Goal: Task Accomplishment & Management: Use online tool/utility

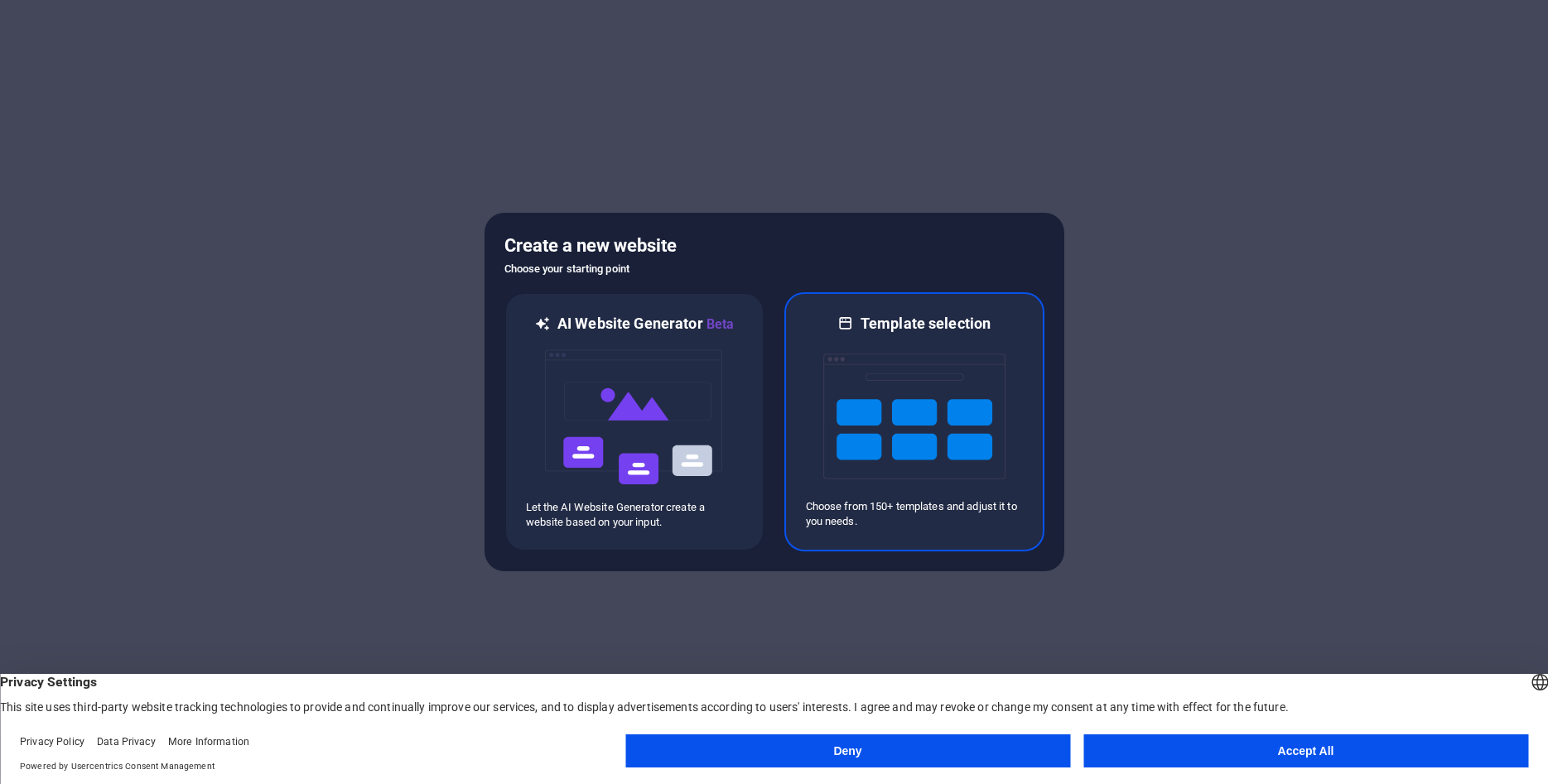
click at [949, 416] on img at bounding box center [914, 416] width 182 height 165
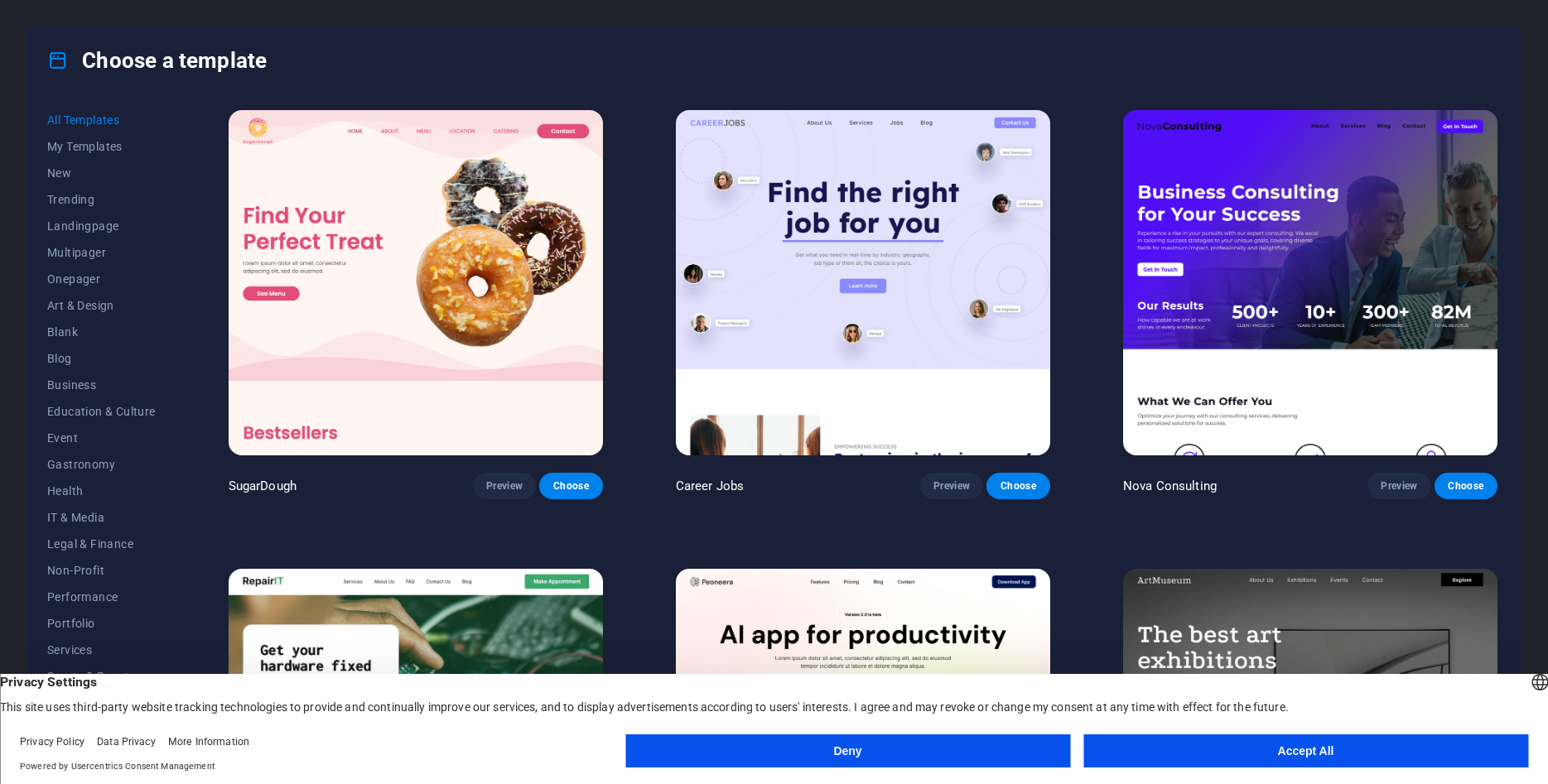
click at [1198, 752] on button "Accept All" at bounding box center [1306, 750] width 445 height 33
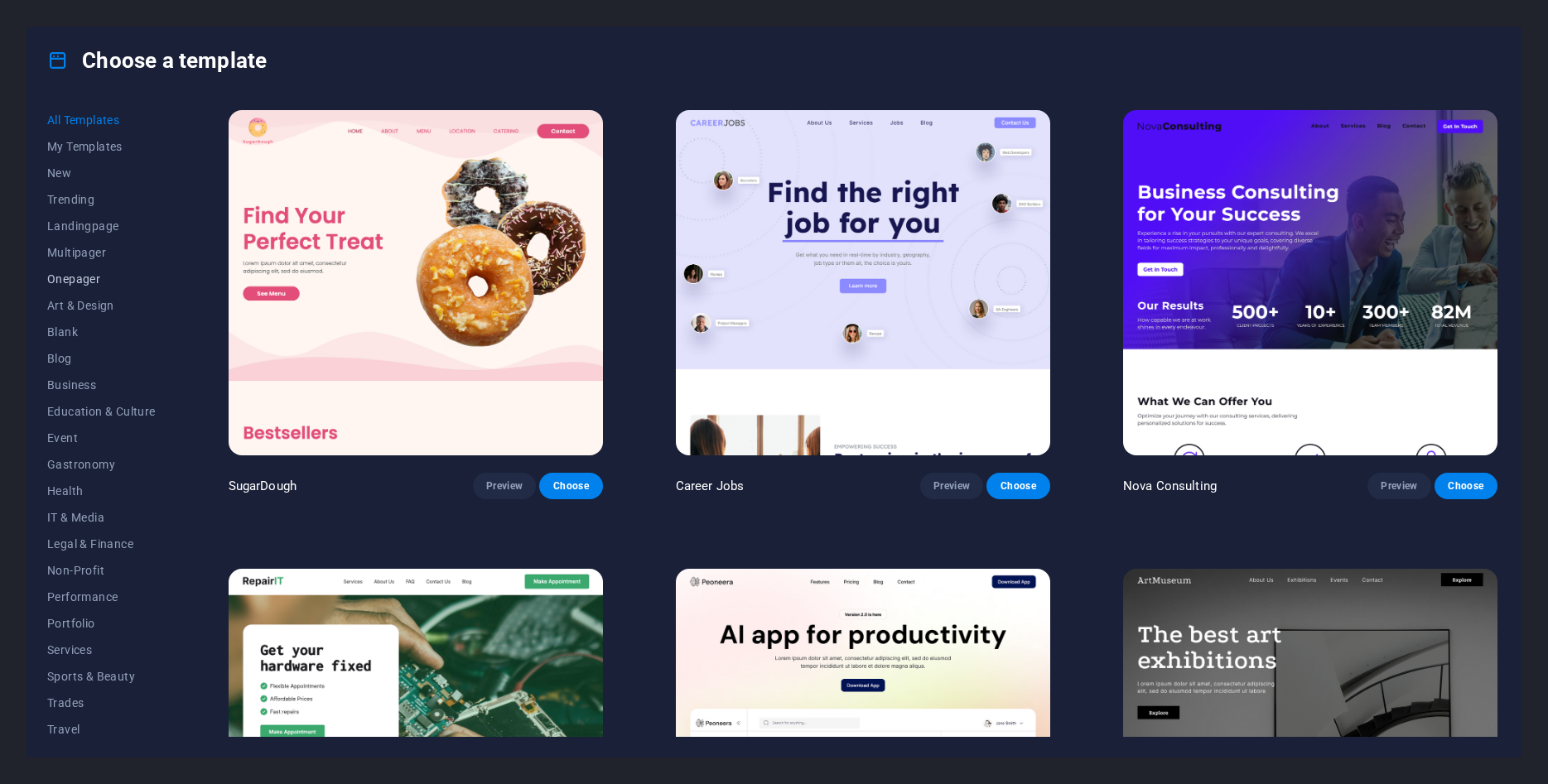
click at [103, 277] on span "Onepager" at bounding box center [101, 279] width 108 height 13
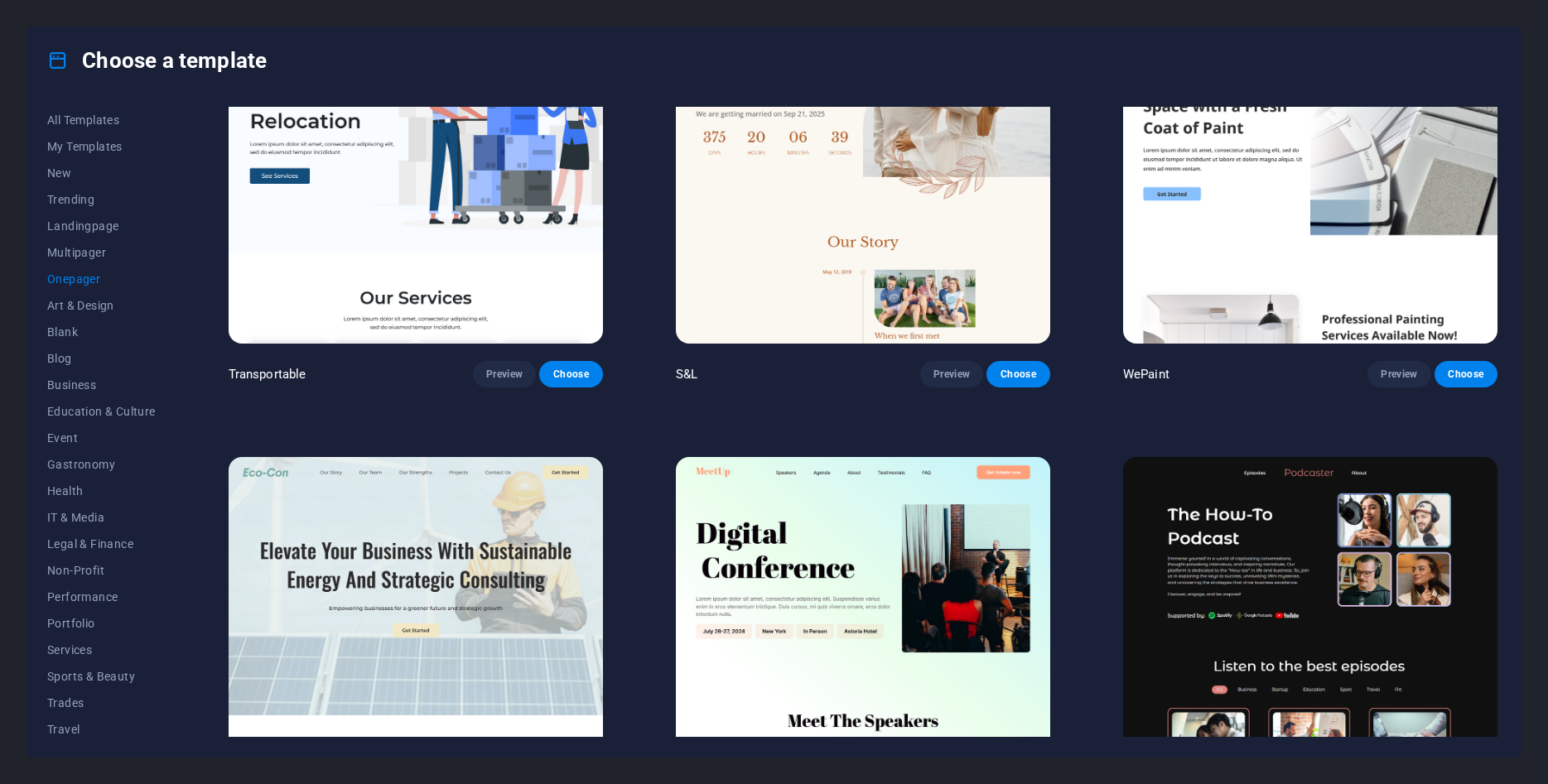
scroll to position [224, 0]
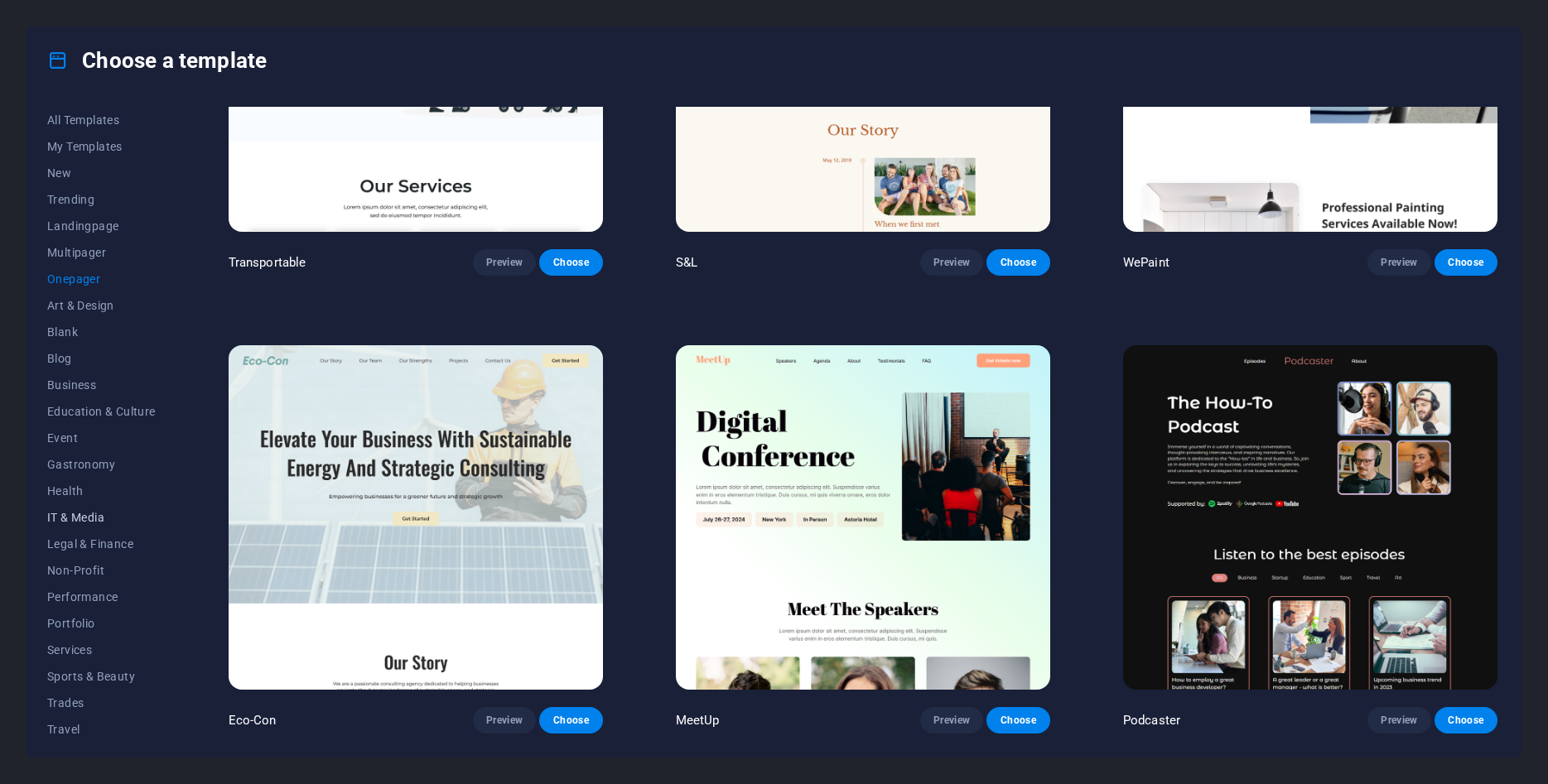
click at [88, 511] on span "IT & Media" at bounding box center [101, 517] width 108 height 13
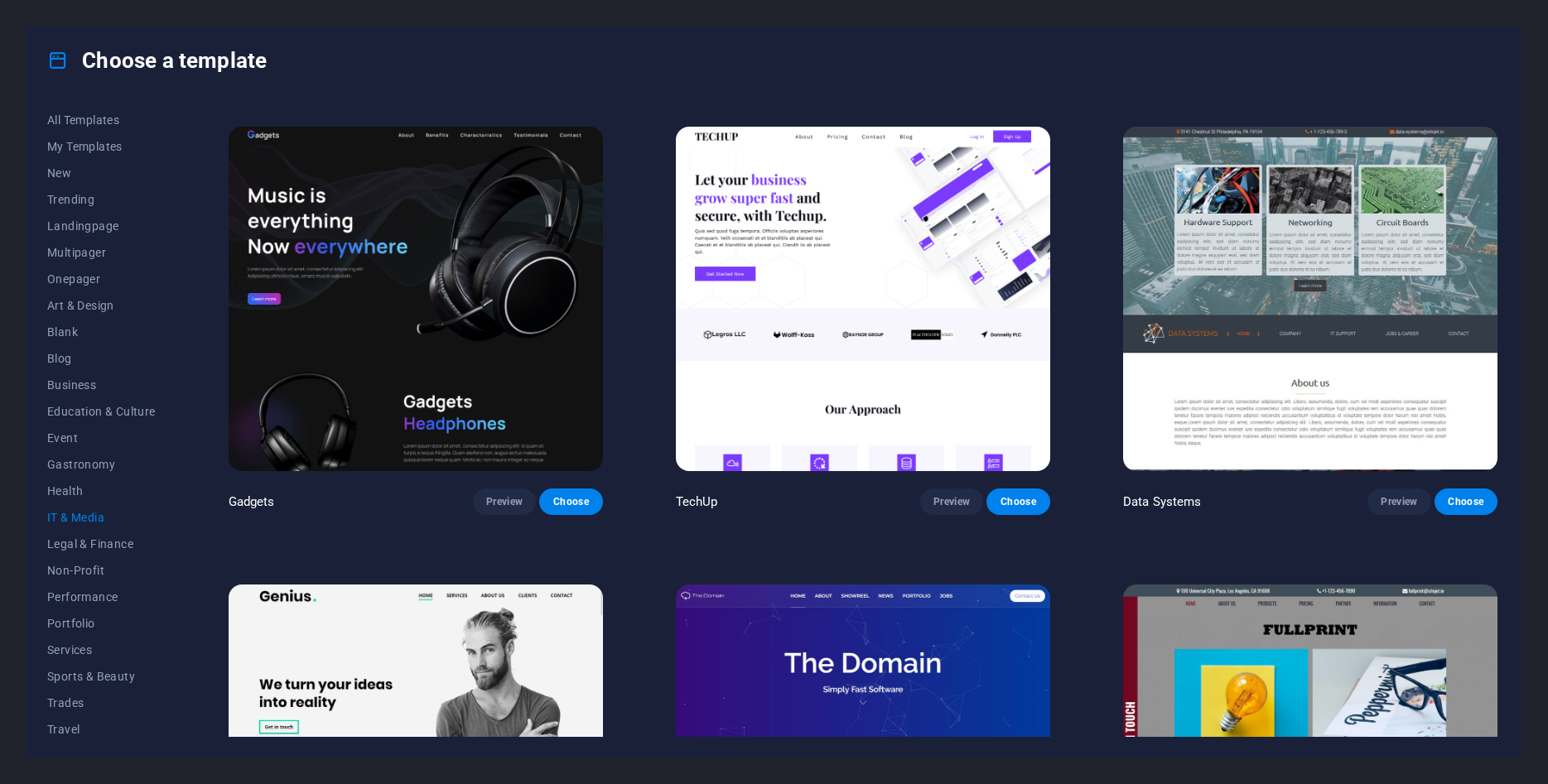
scroll to position [394, 0]
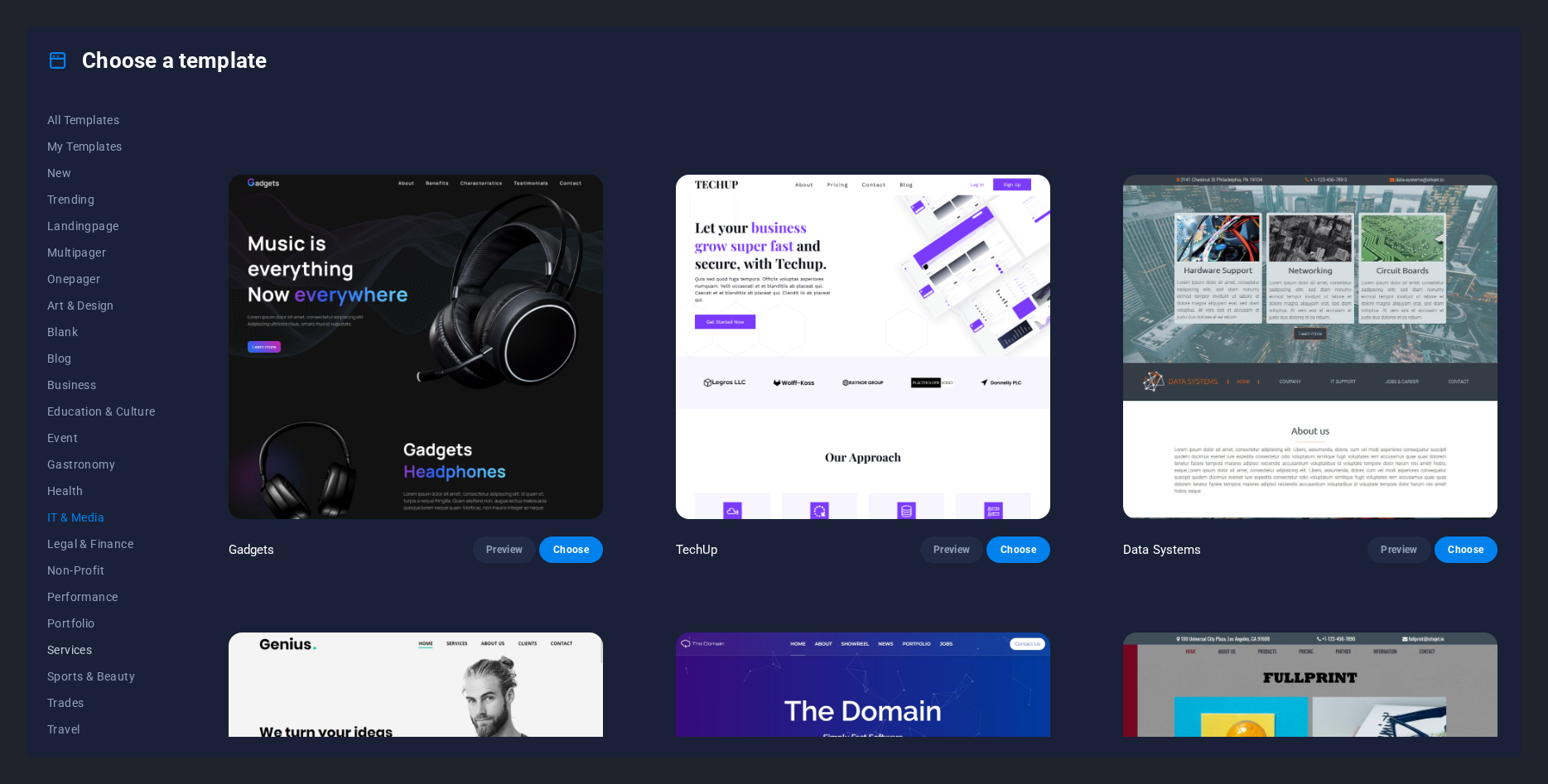
click at [104, 643] on button "Services" at bounding box center [101, 650] width 108 height 27
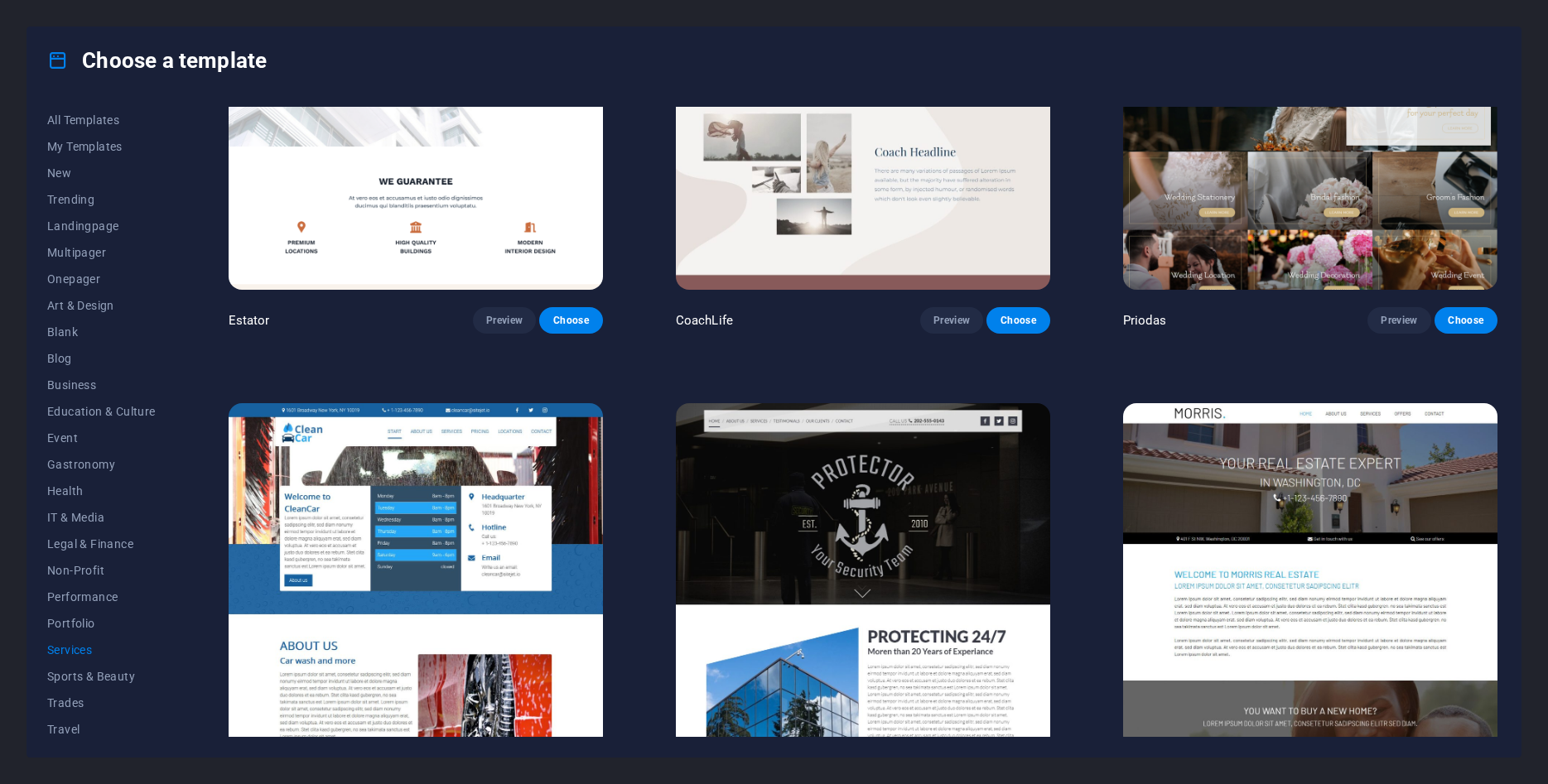
scroll to position [1660, 0]
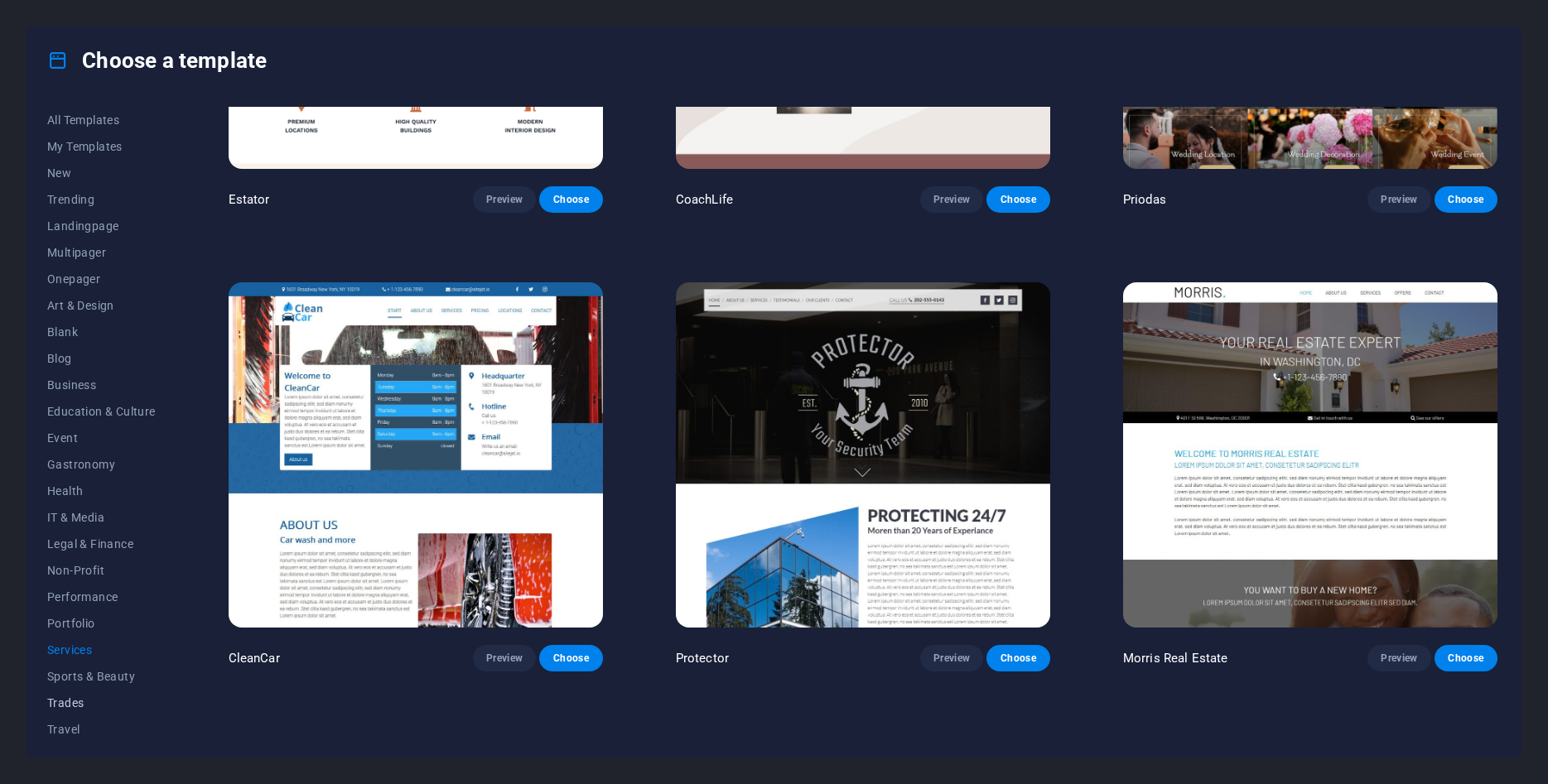
click at [86, 706] on span "Trades" at bounding box center [101, 702] width 108 height 13
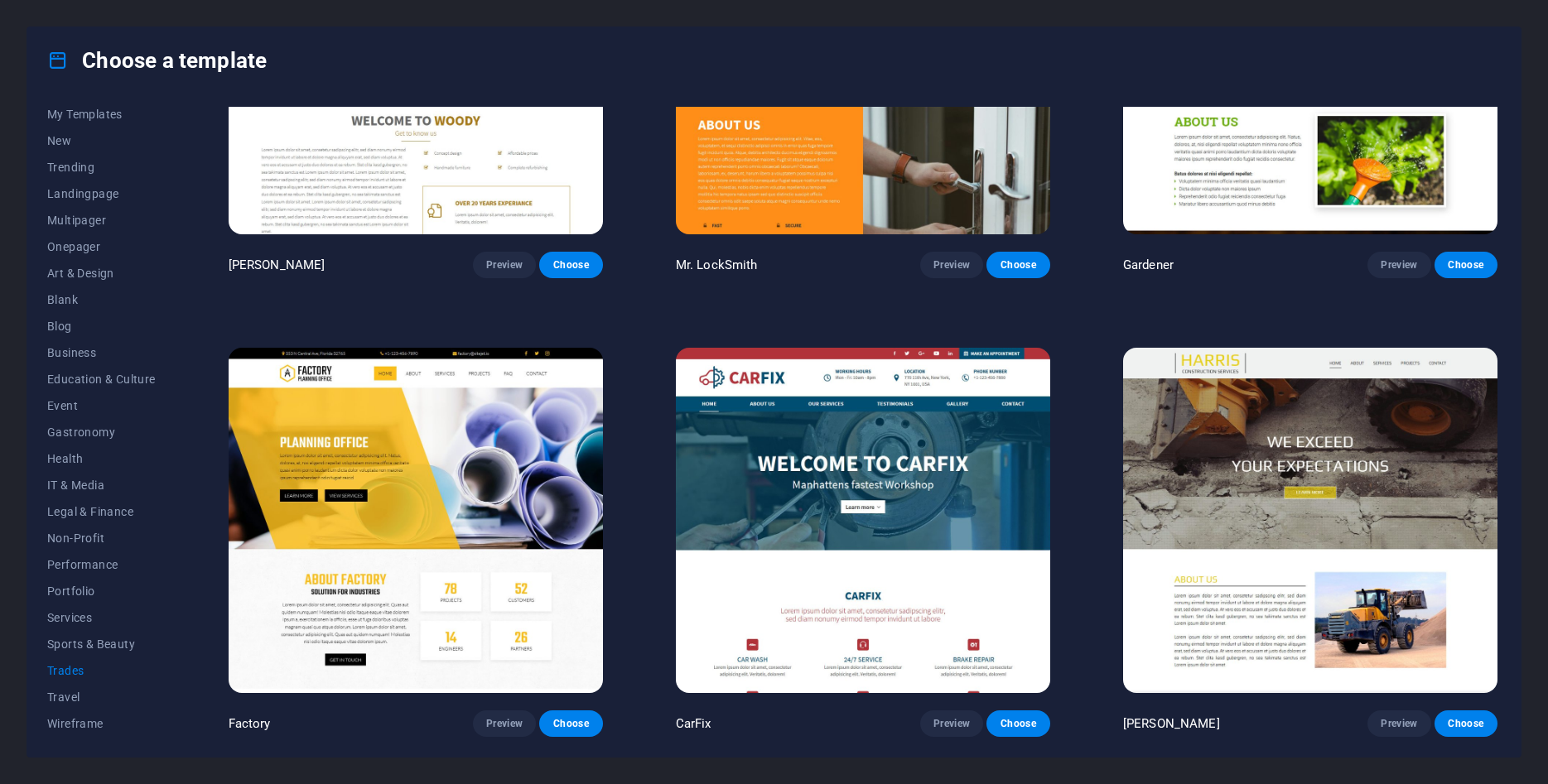
scroll to position [0, 0]
click at [102, 123] on span "All Templates" at bounding box center [101, 120] width 108 height 13
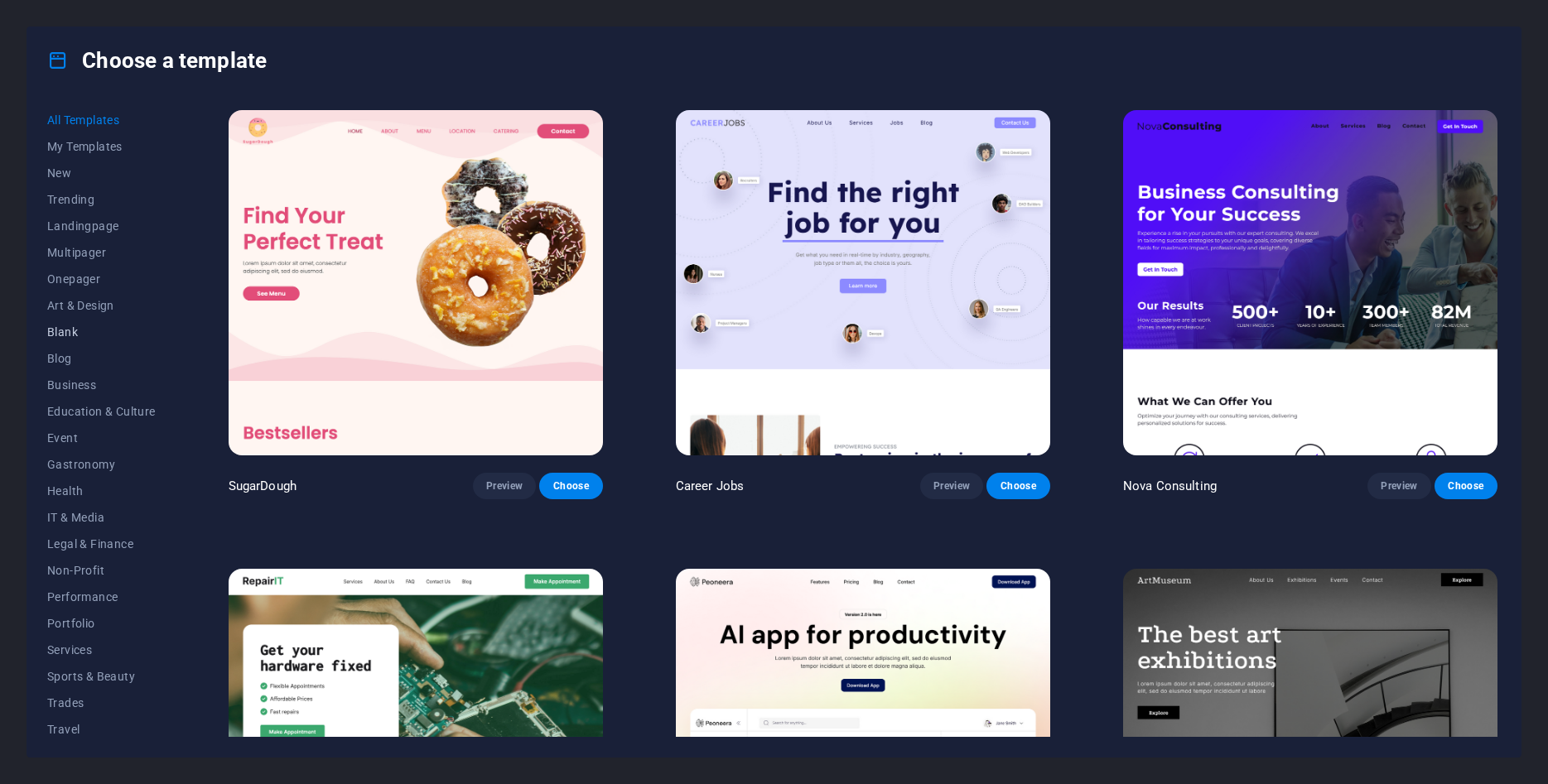
click at [57, 336] on span "Blank" at bounding box center [101, 331] width 108 height 13
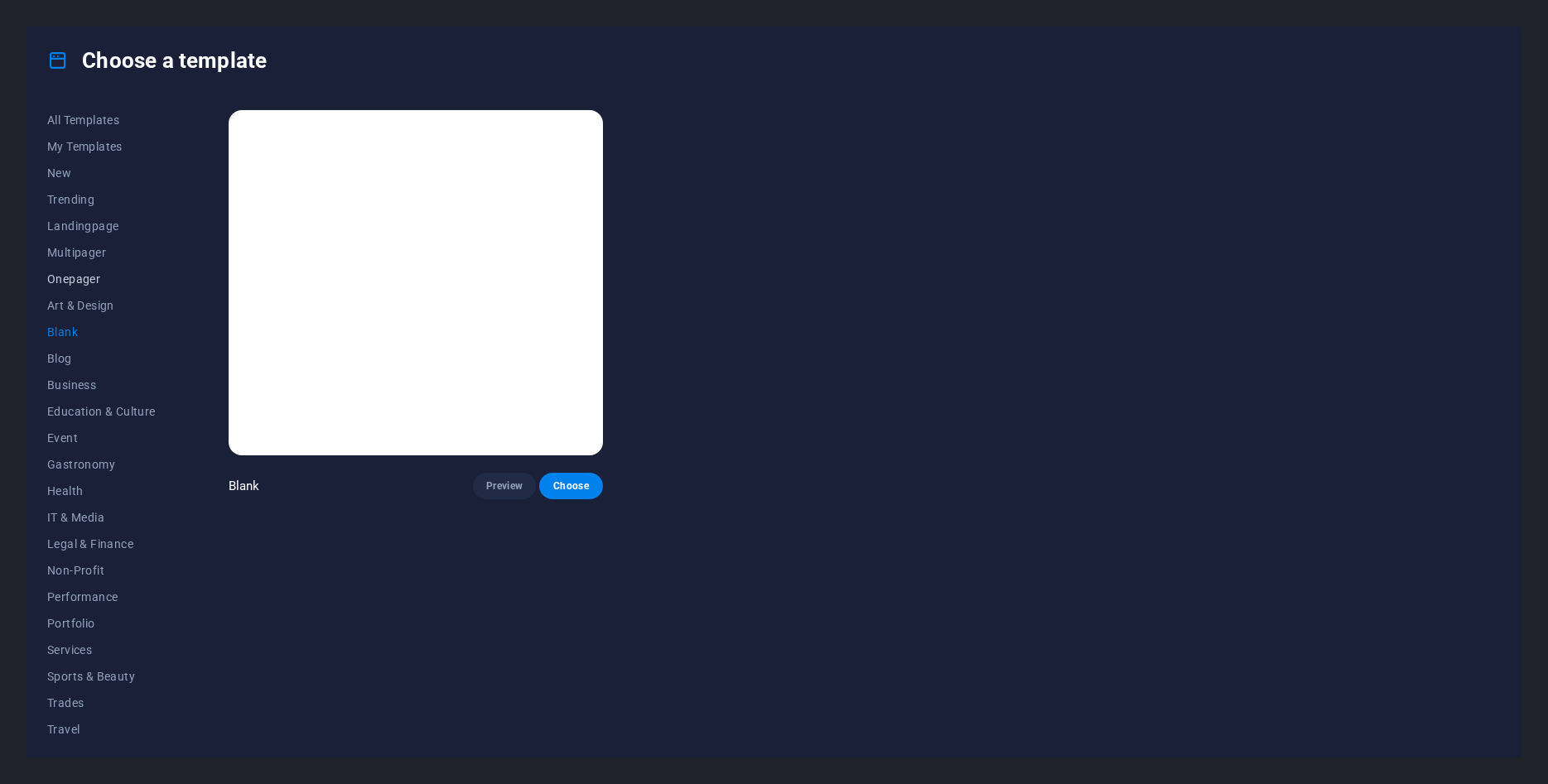
click at [91, 280] on span "Onepager" at bounding box center [101, 279] width 108 height 13
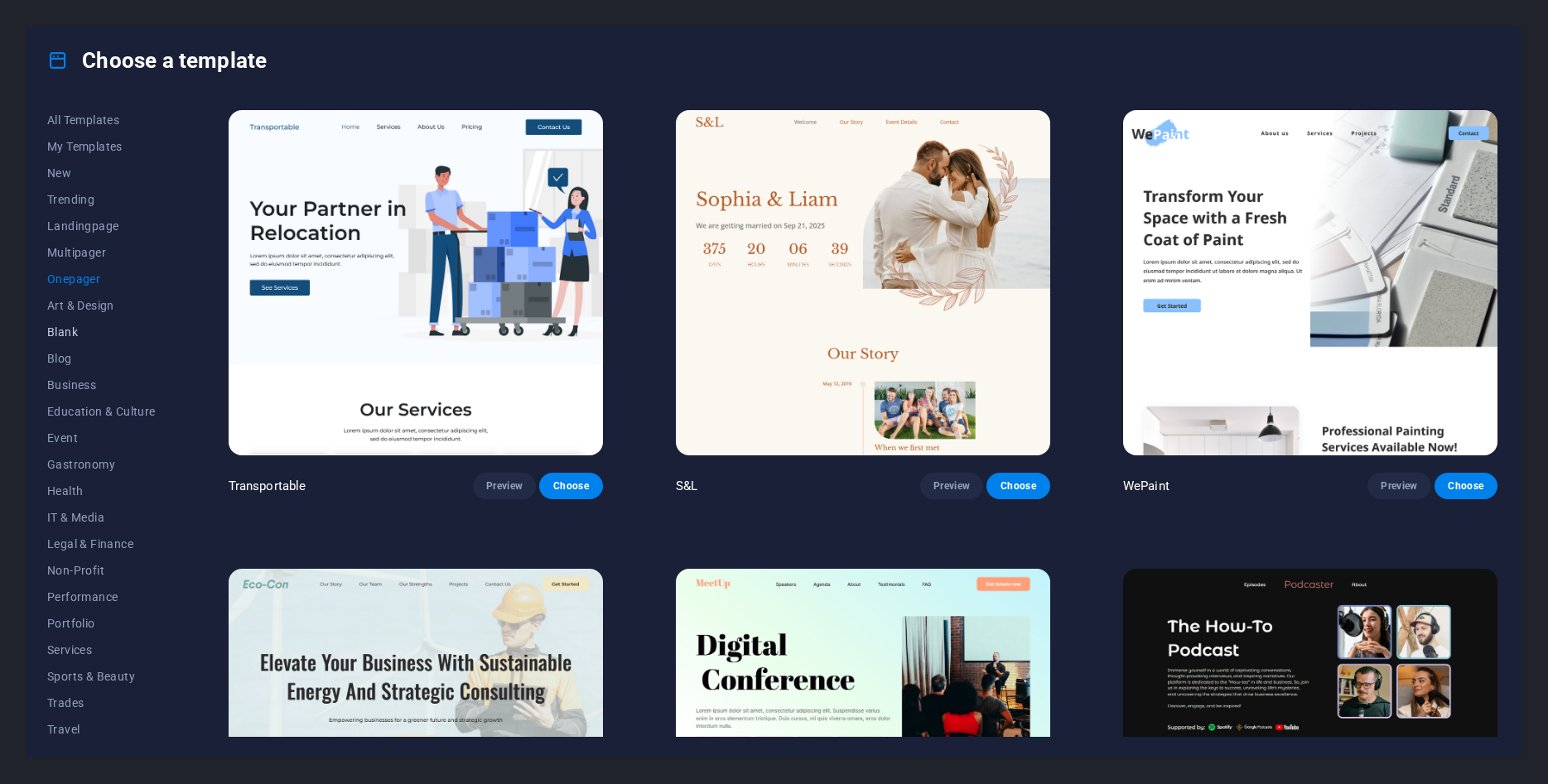
drag, startPoint x: 75, startPoint y: 334, endPoint x: 91, endPoint y: 326, distance: 17.9
click at [76, 333] on span "Blank" at bounding box center [101, 331] width 108 height 13
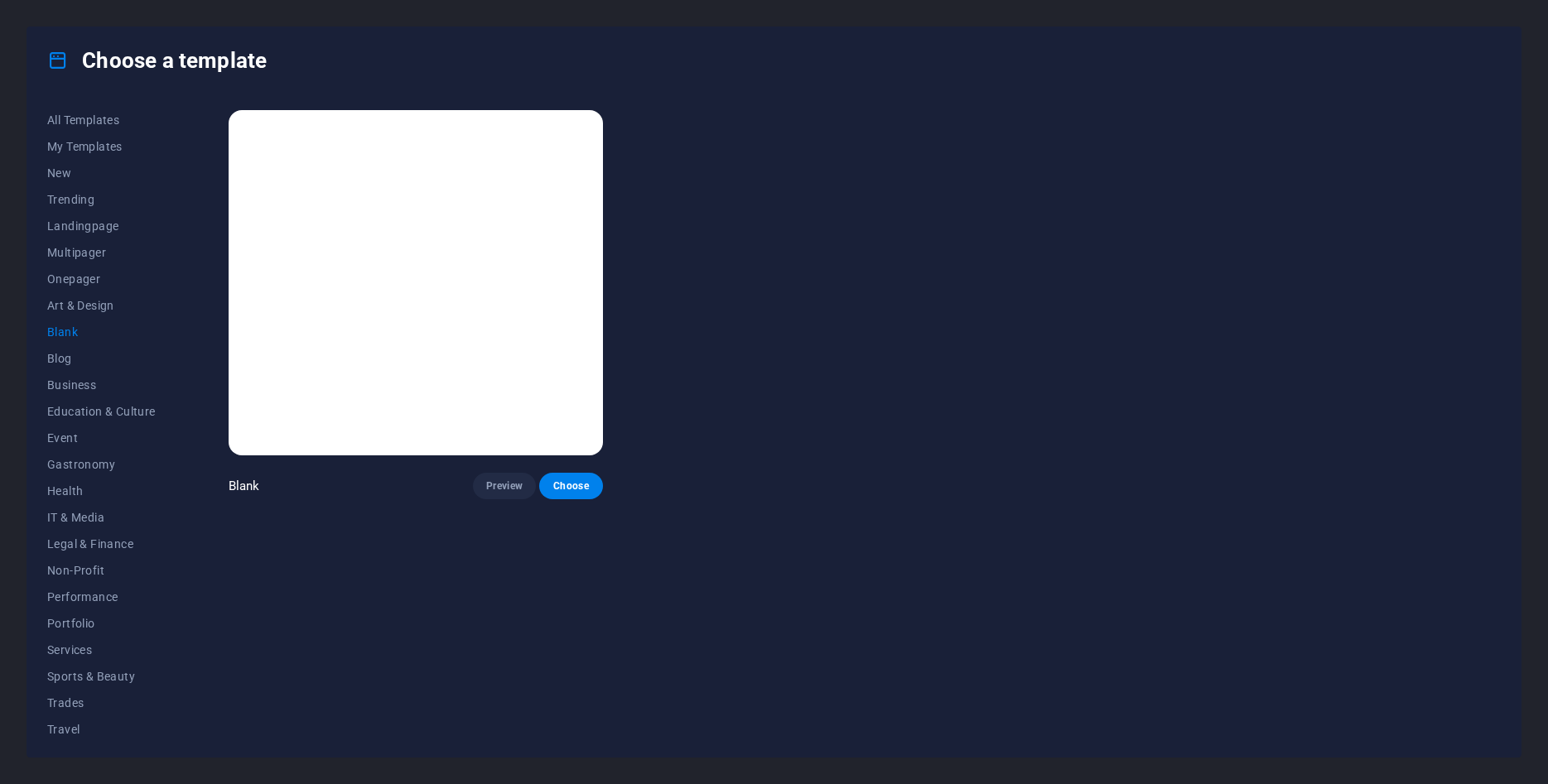
click at [426, 321] on img at bounding box center [415, 282] width 374 height 345
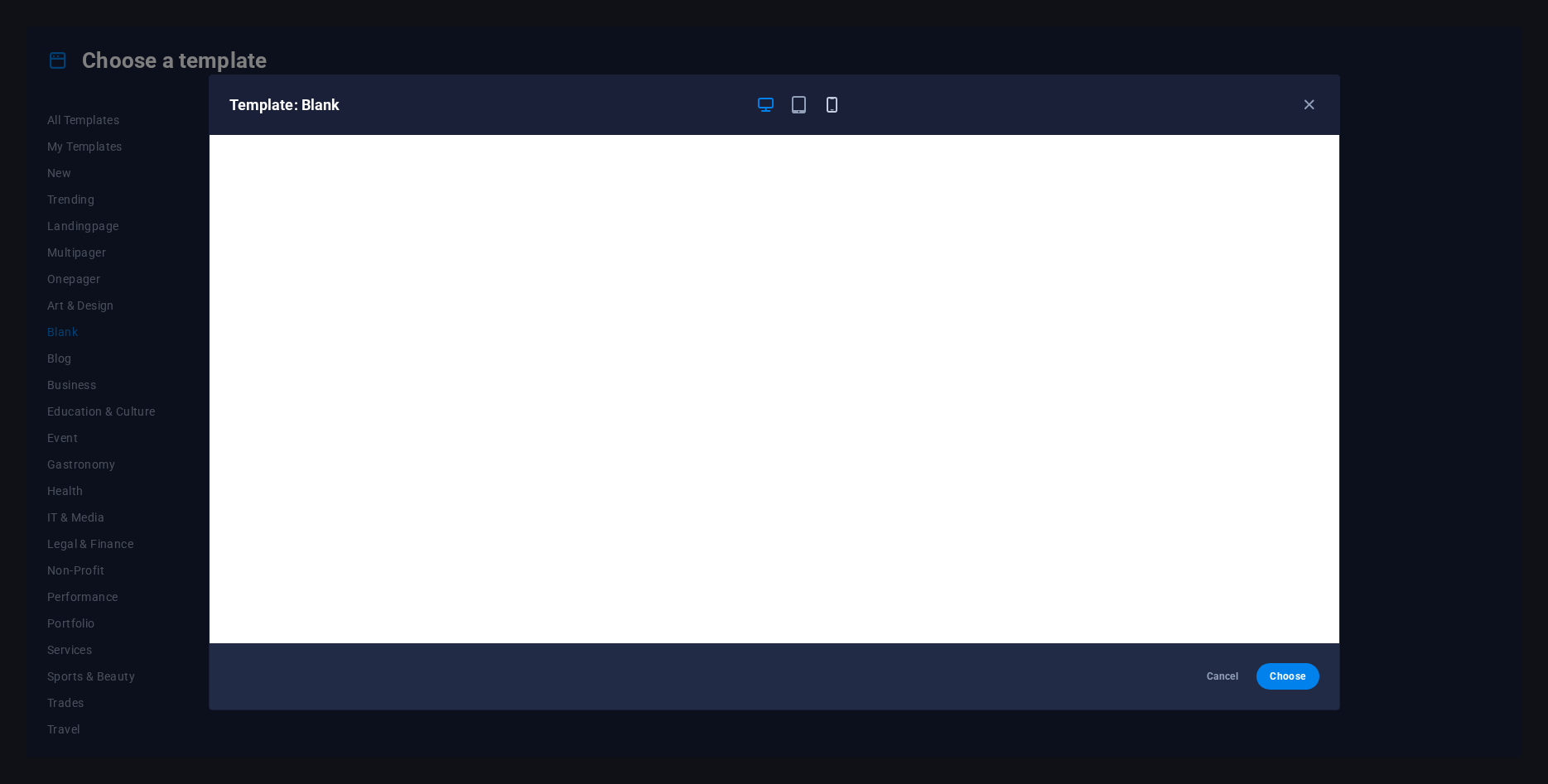
click at [833, 105] on icon "button" at bounding box center [831, 104] width 19 height 19
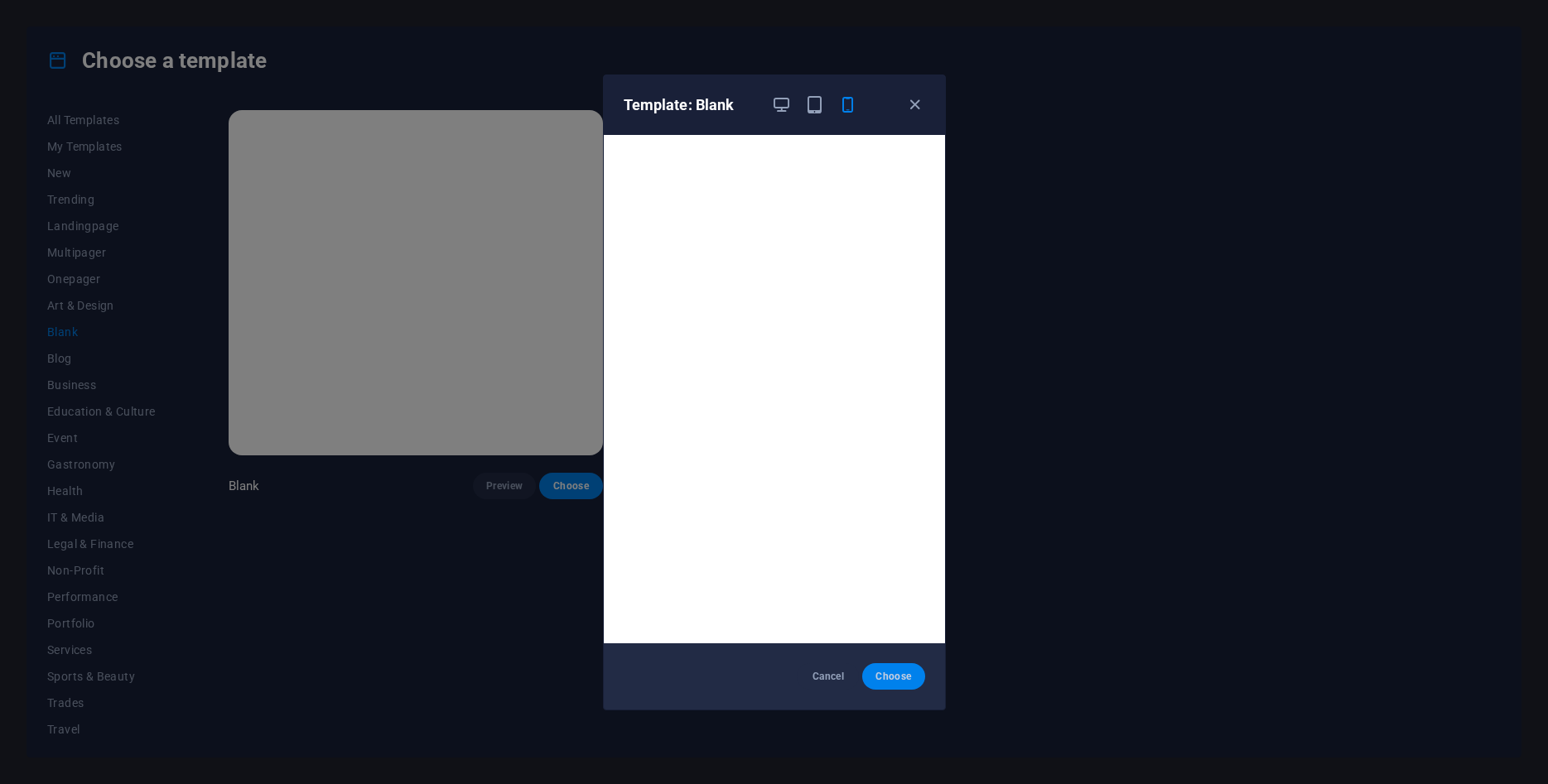
click at [886, 668] on button "Choose" at bounding box center [893, 677] width 62 height 27
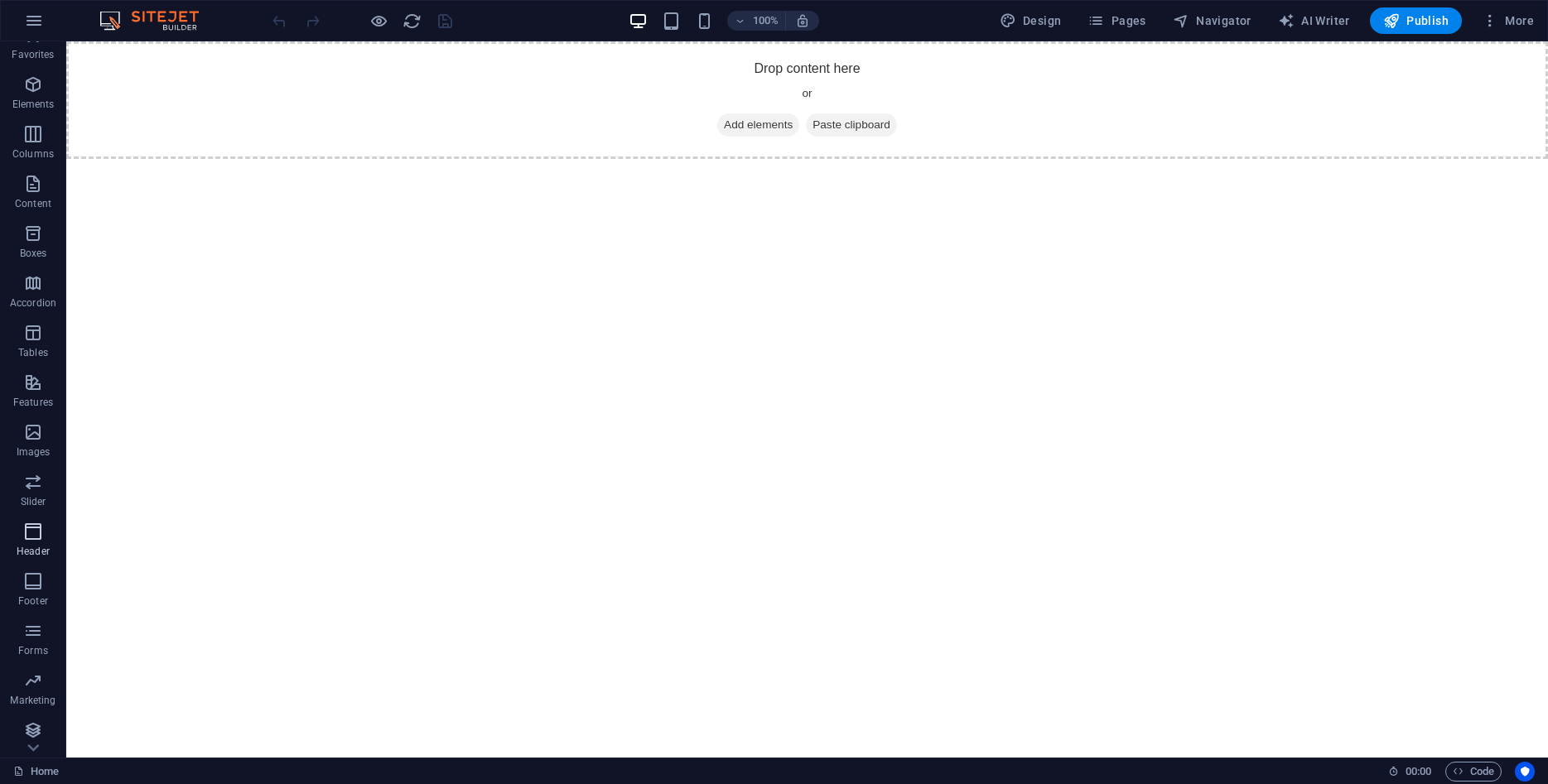
scroll to position [29, 0]
click at [30, 631] on icon "button" at bounding box center [33, 625] width 20 height 20
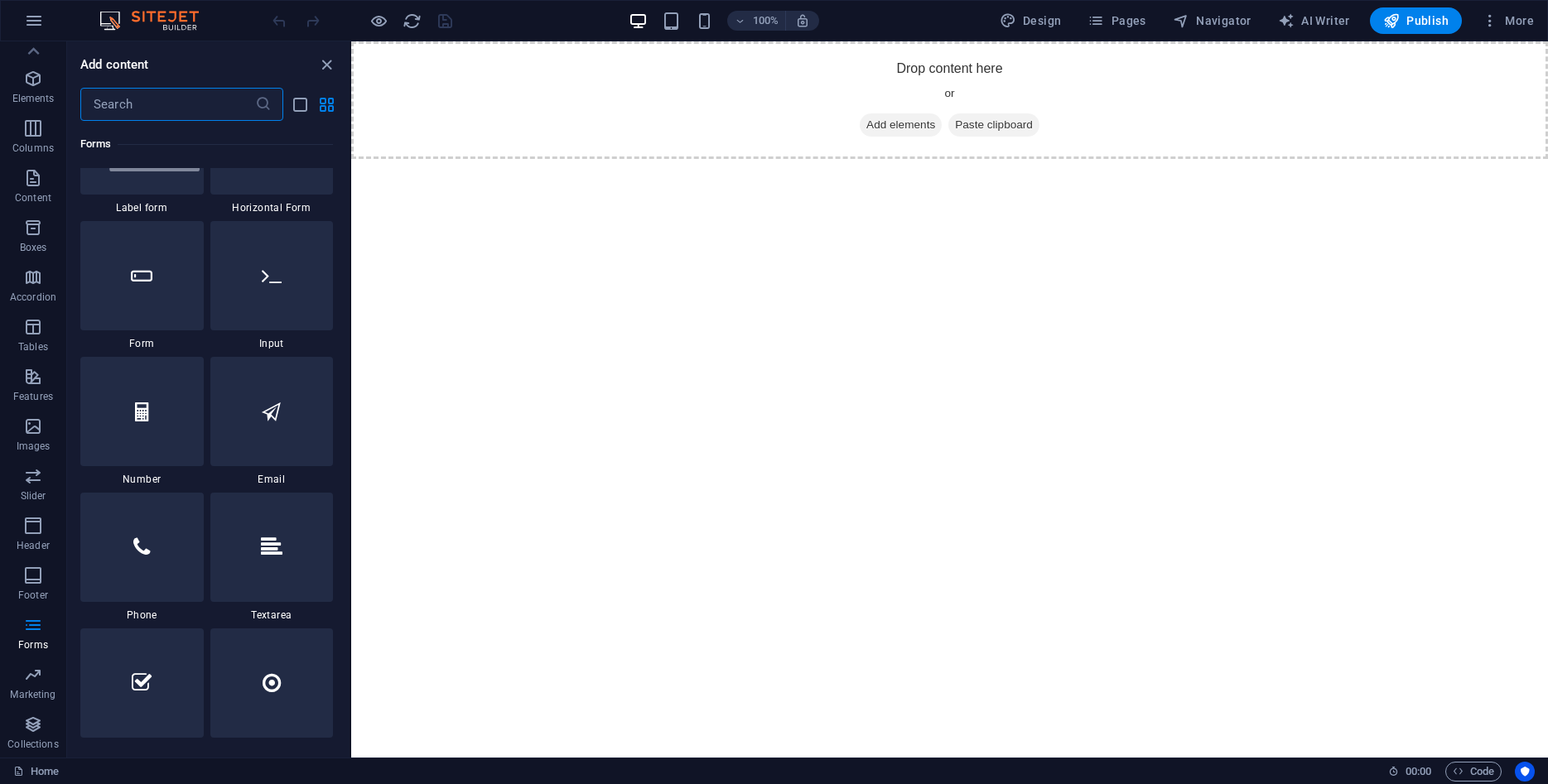
scroll to position [12347, 0]
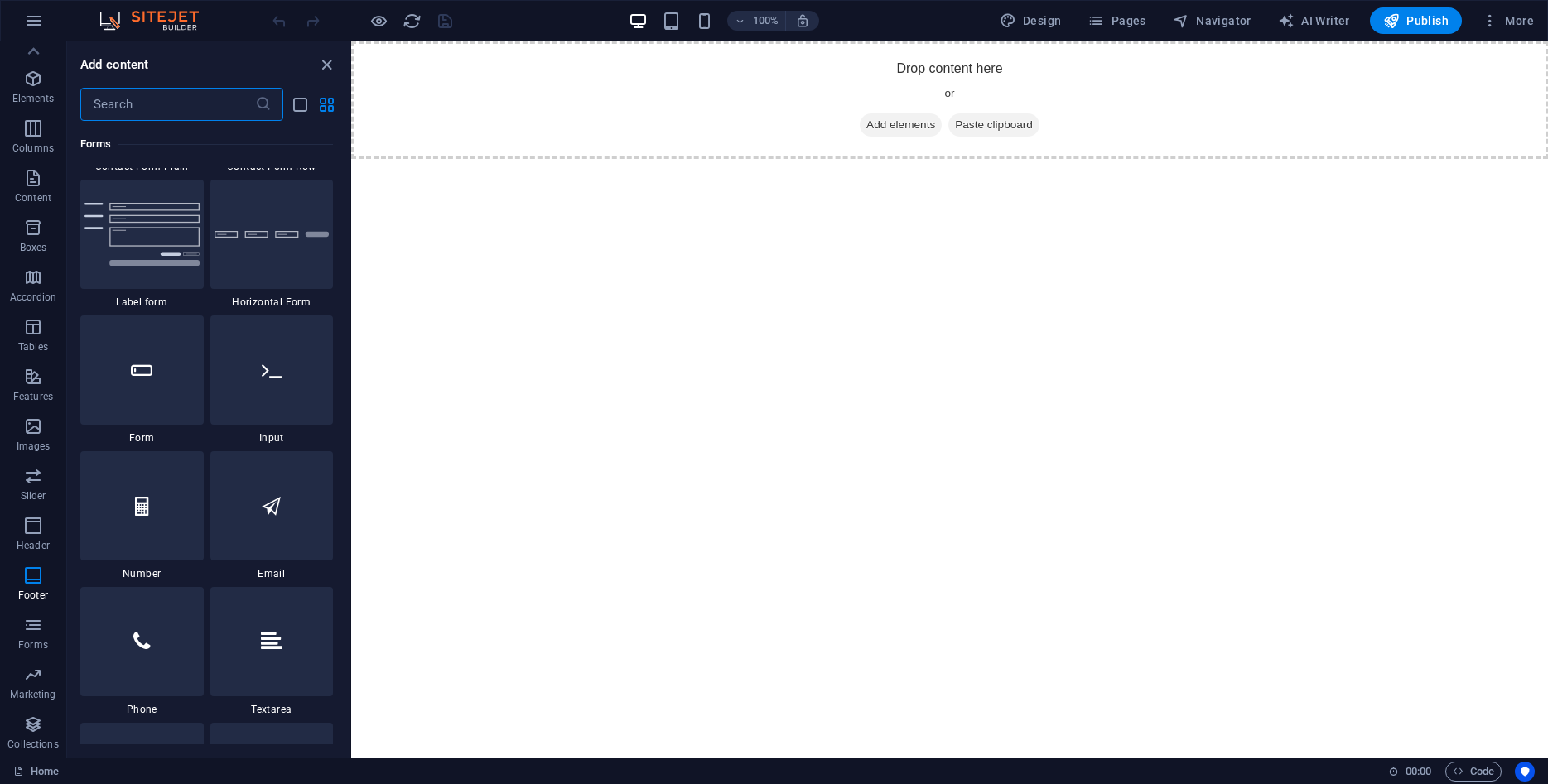
click at [173, 90] on input "text" at bounding box center [167, 104] width 175 height 33
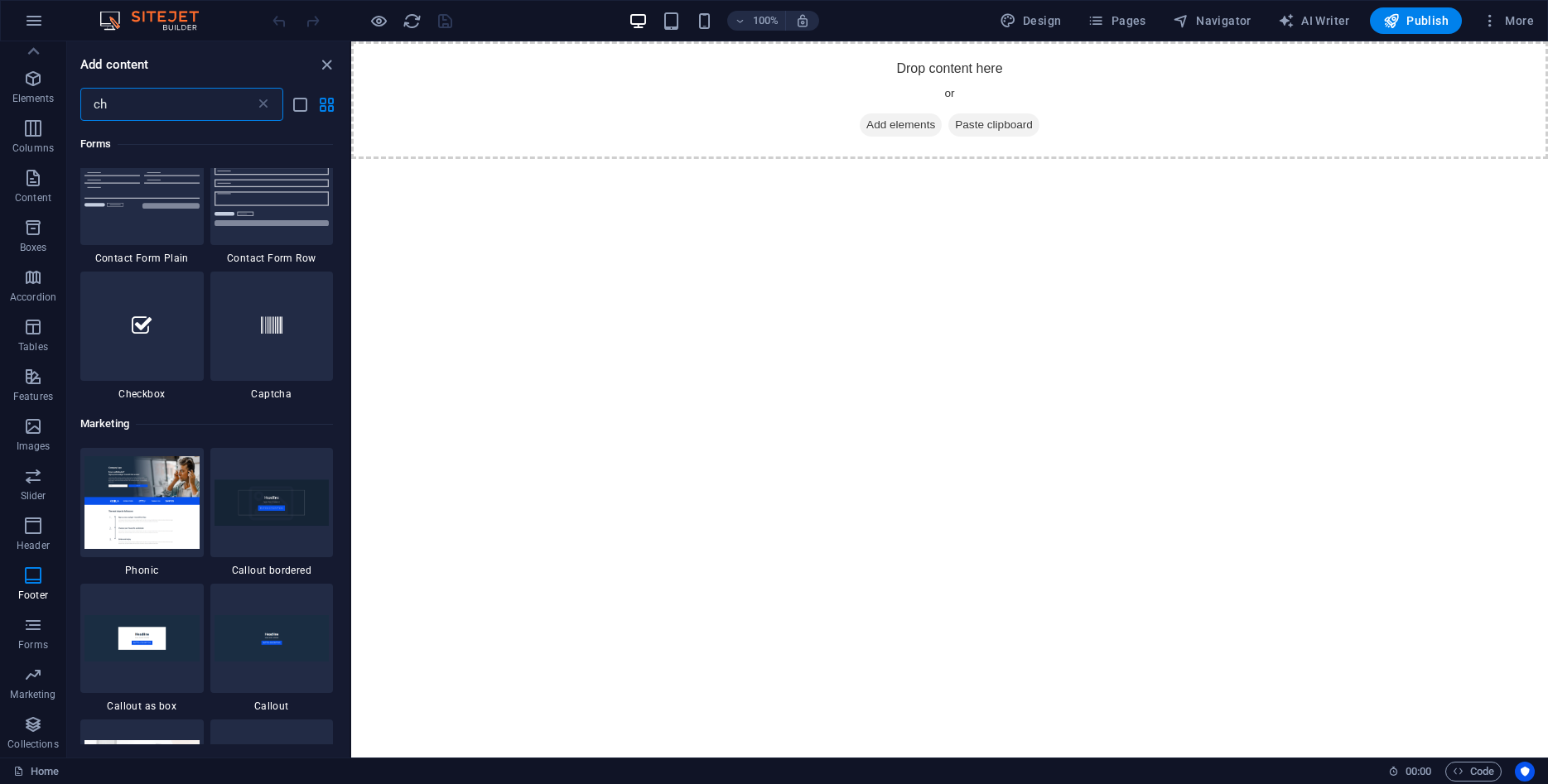
scroll to position [0, 0]
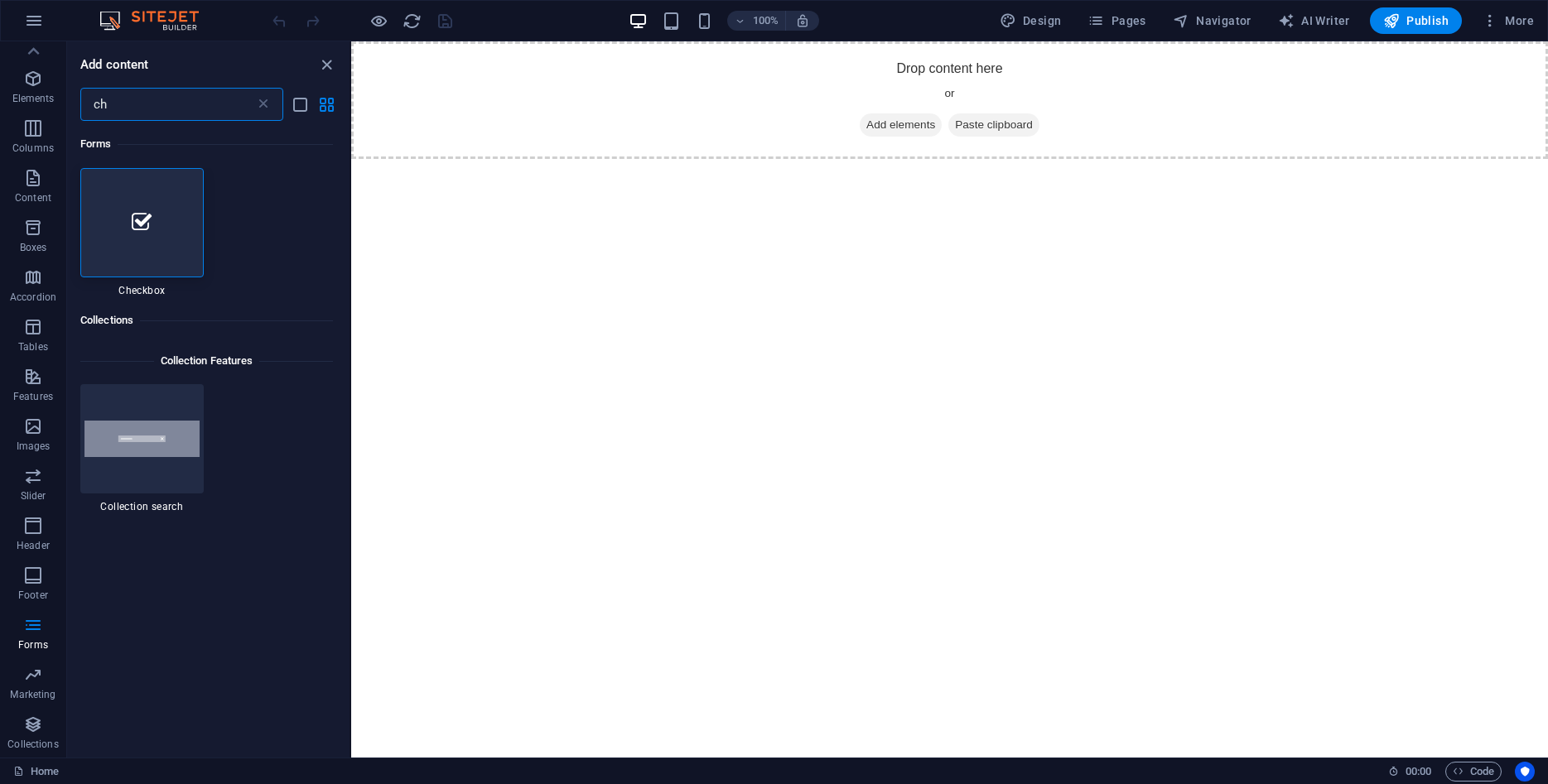
type input "c"
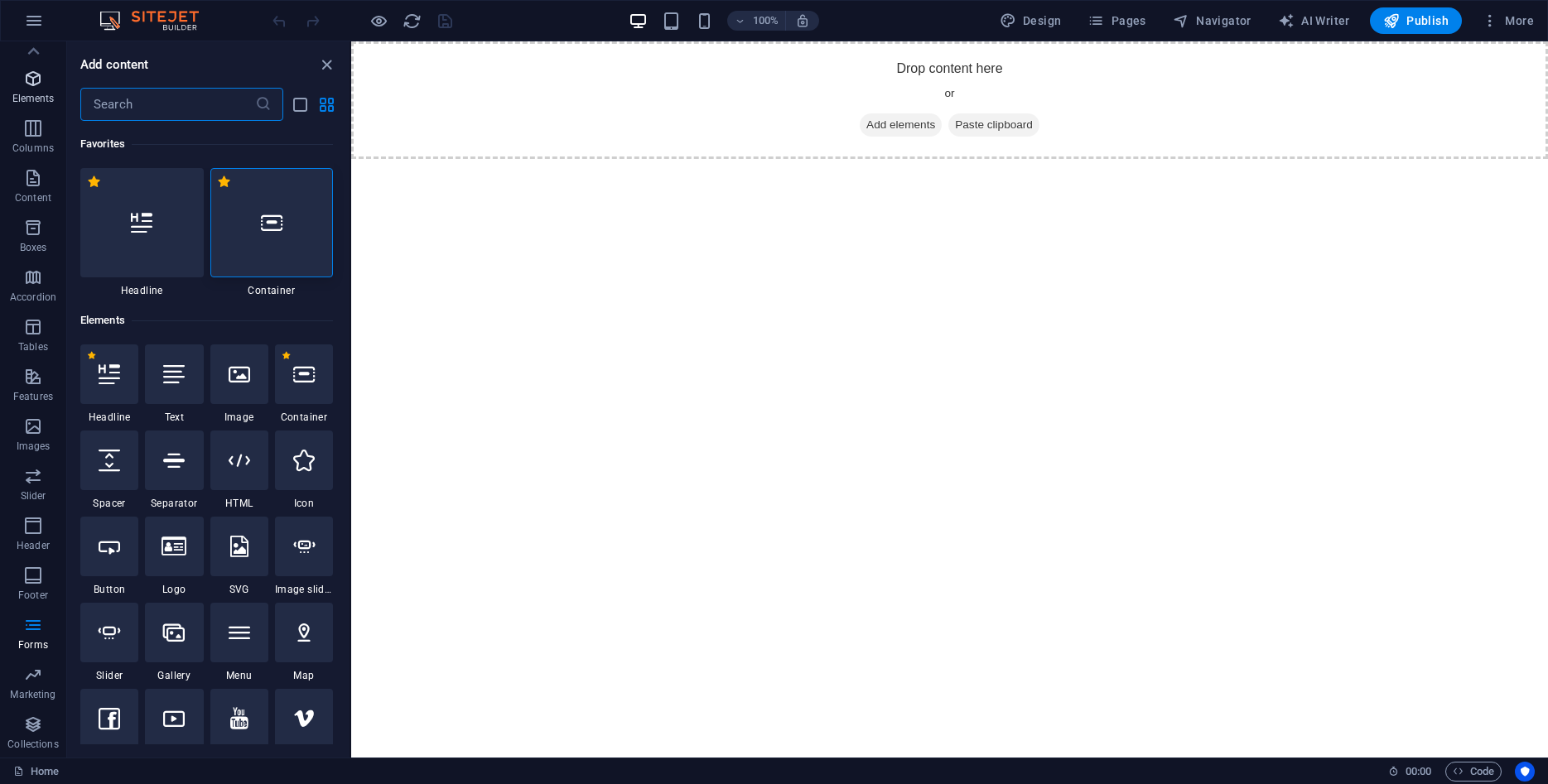
click at [31, 85] on icon "button" at bounding box center [33, 78] width 20 height 20
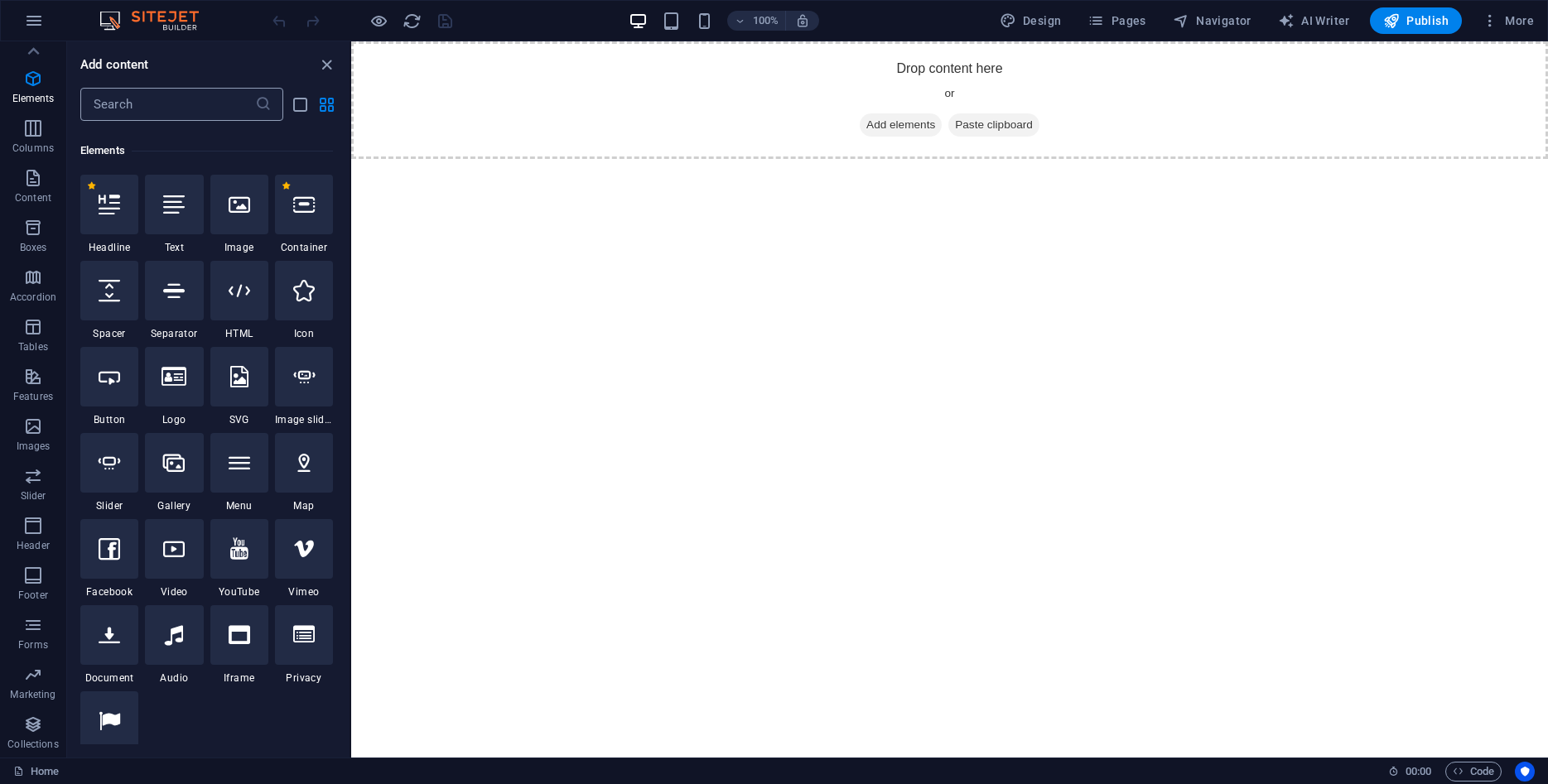
scroll to position [177, 0]
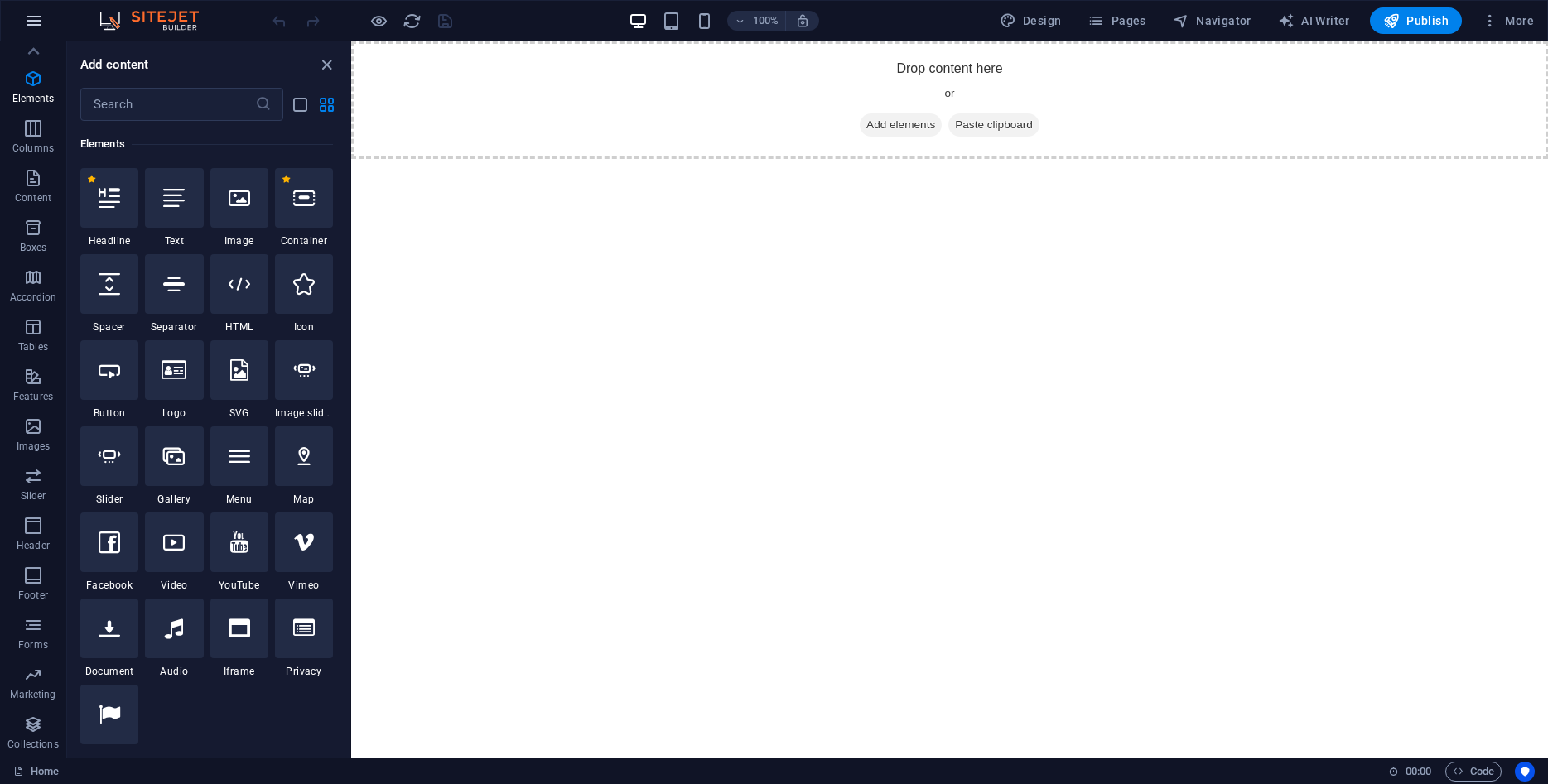
click at [40, 16] on icon "button" at bounding box center [34, 20] width 20 height 20
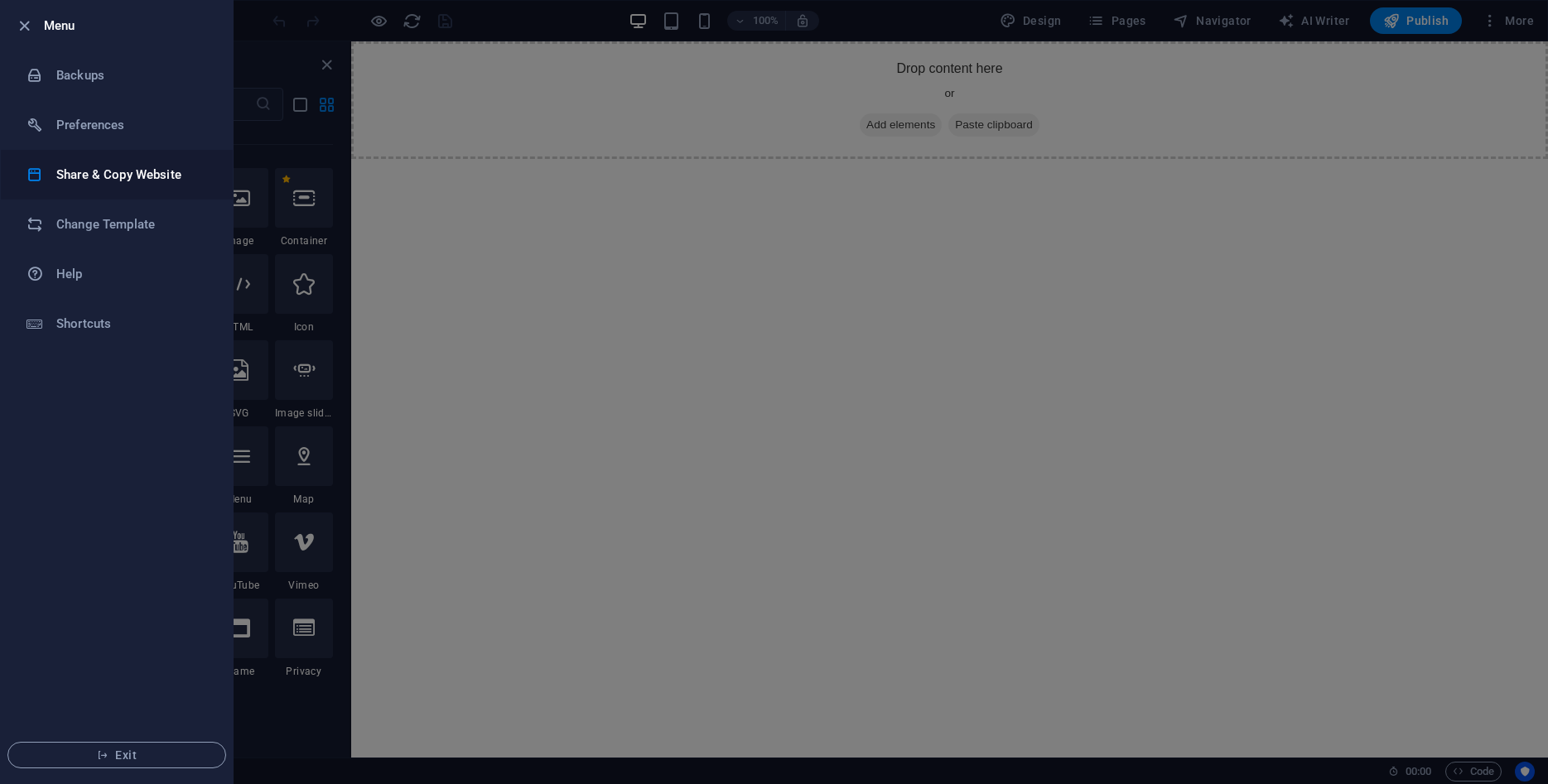
click at [146, 182] on h6 "Share & Copy Website" at bounding box center [132, 175] width 153 height 20
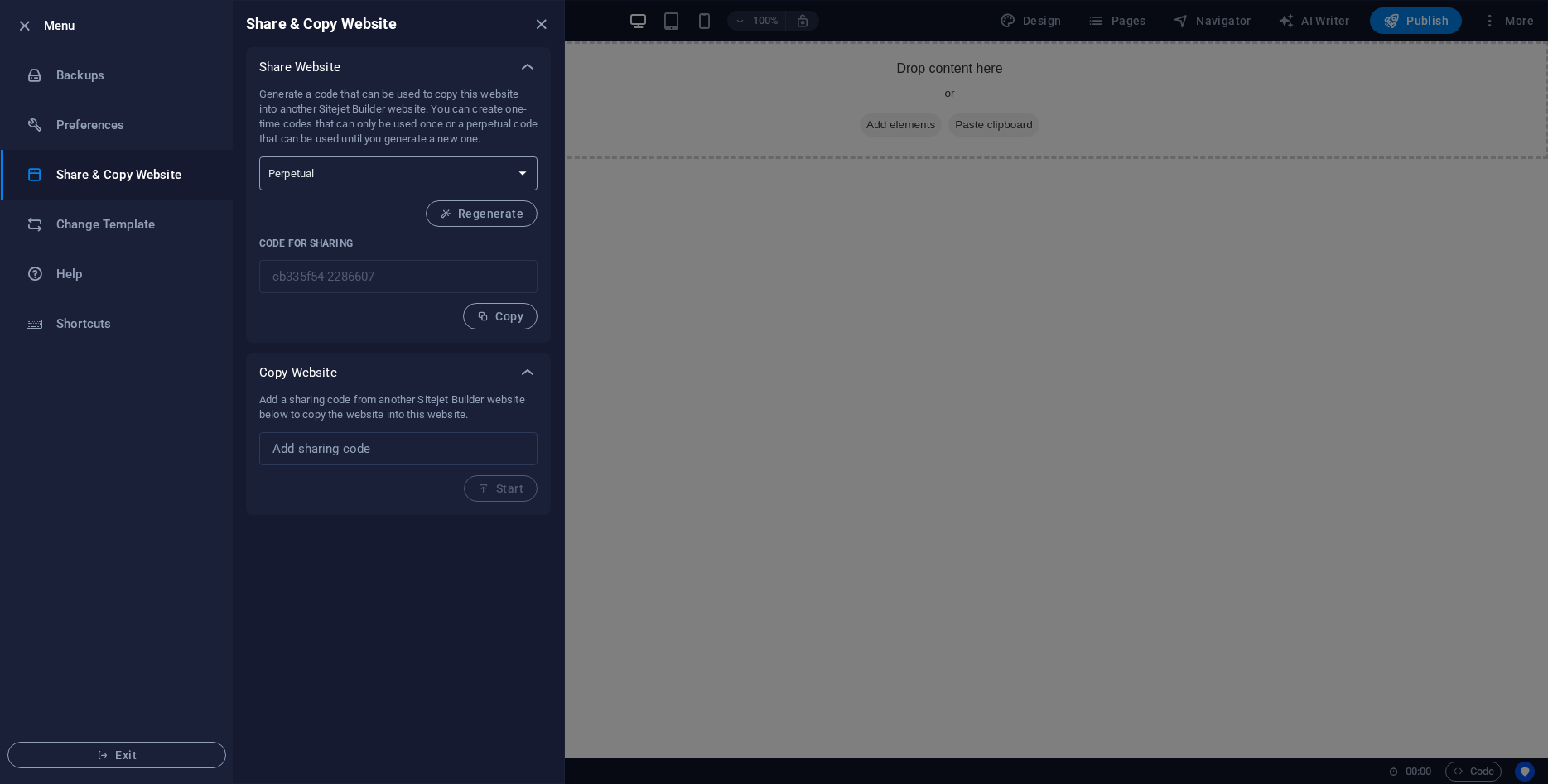
click at [259, 156] on select "One-time Perpetual" at bounding box center [398, 173] width 278 height 34
click at [417, 176] on select "One-time Perpetual" at bounding box center [398, 173] width 278 height 34
click at [131, 229] on h6 "Change Template" at bounding box center [132, 224] width 153 height 20
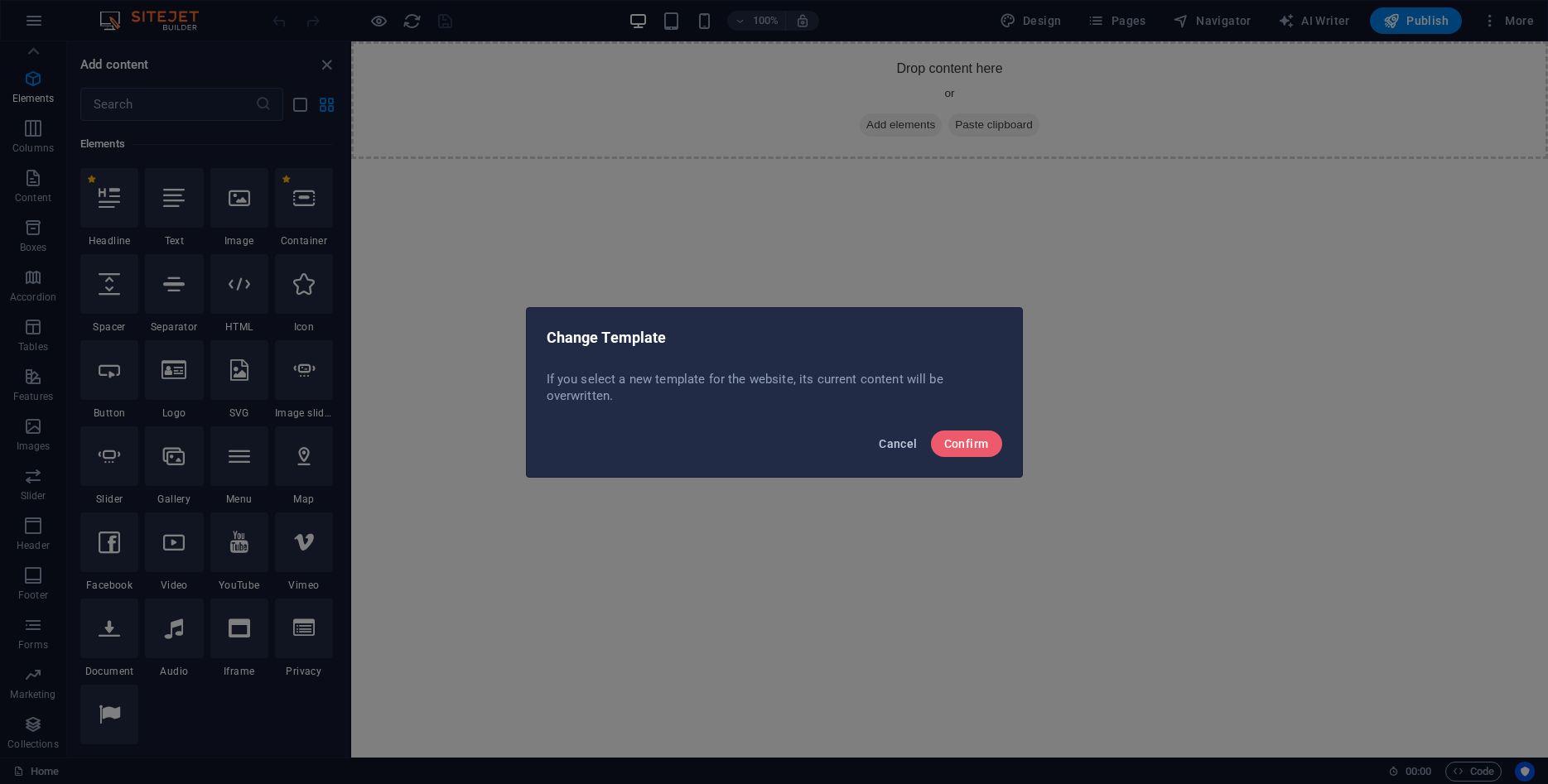
click at [890, 432] on button "Cancel" at bounding box center [898, 444] width 52 height 27
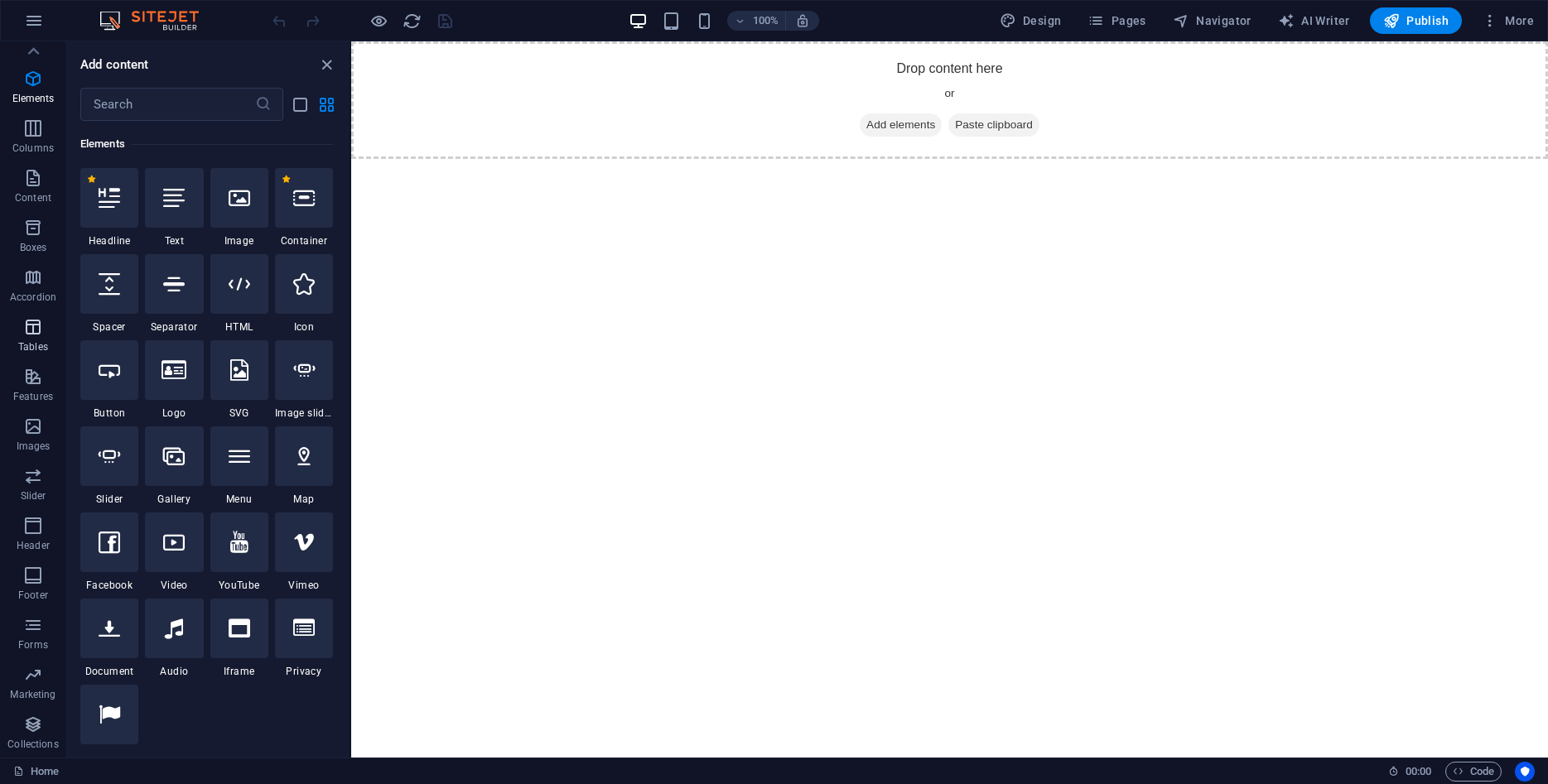
scroll to position [0, 0]
click at [15, 571] on span "Header" at bounding box center [33, 565] width 67 height 40
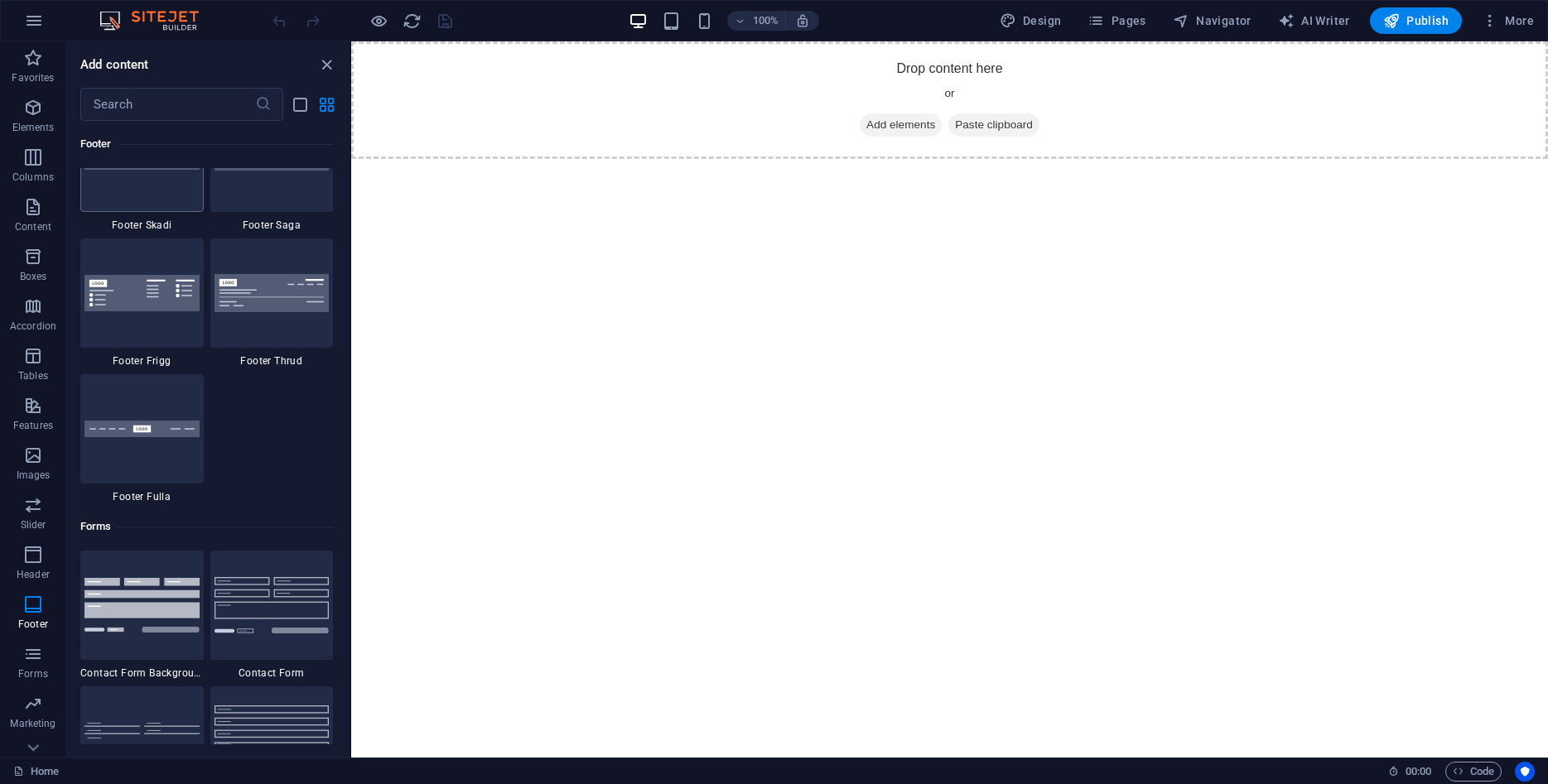
scroll to position [11928, 0]
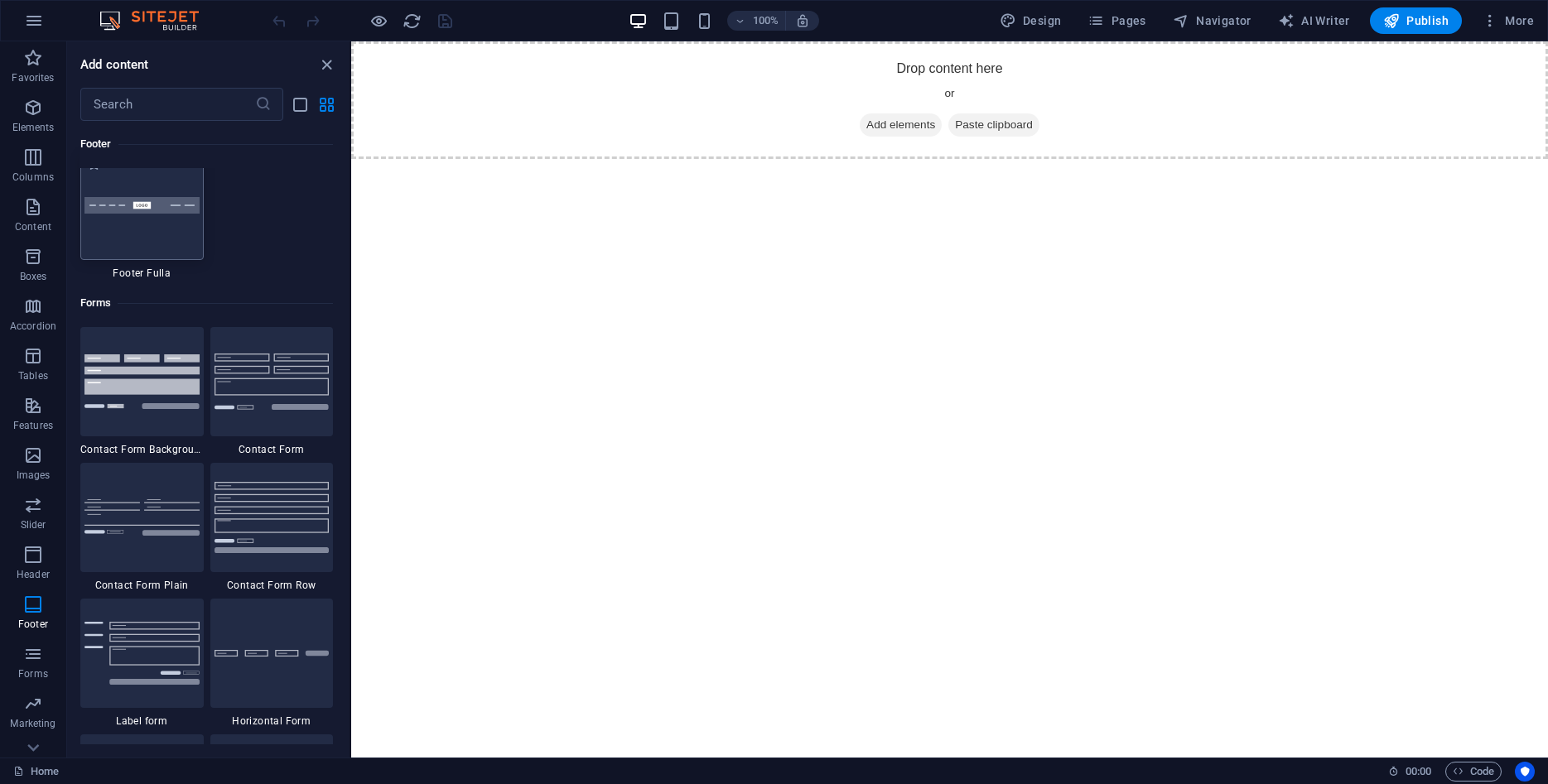
click at [149, 214] on img at bounding box center [142, 206] width 115 height 18
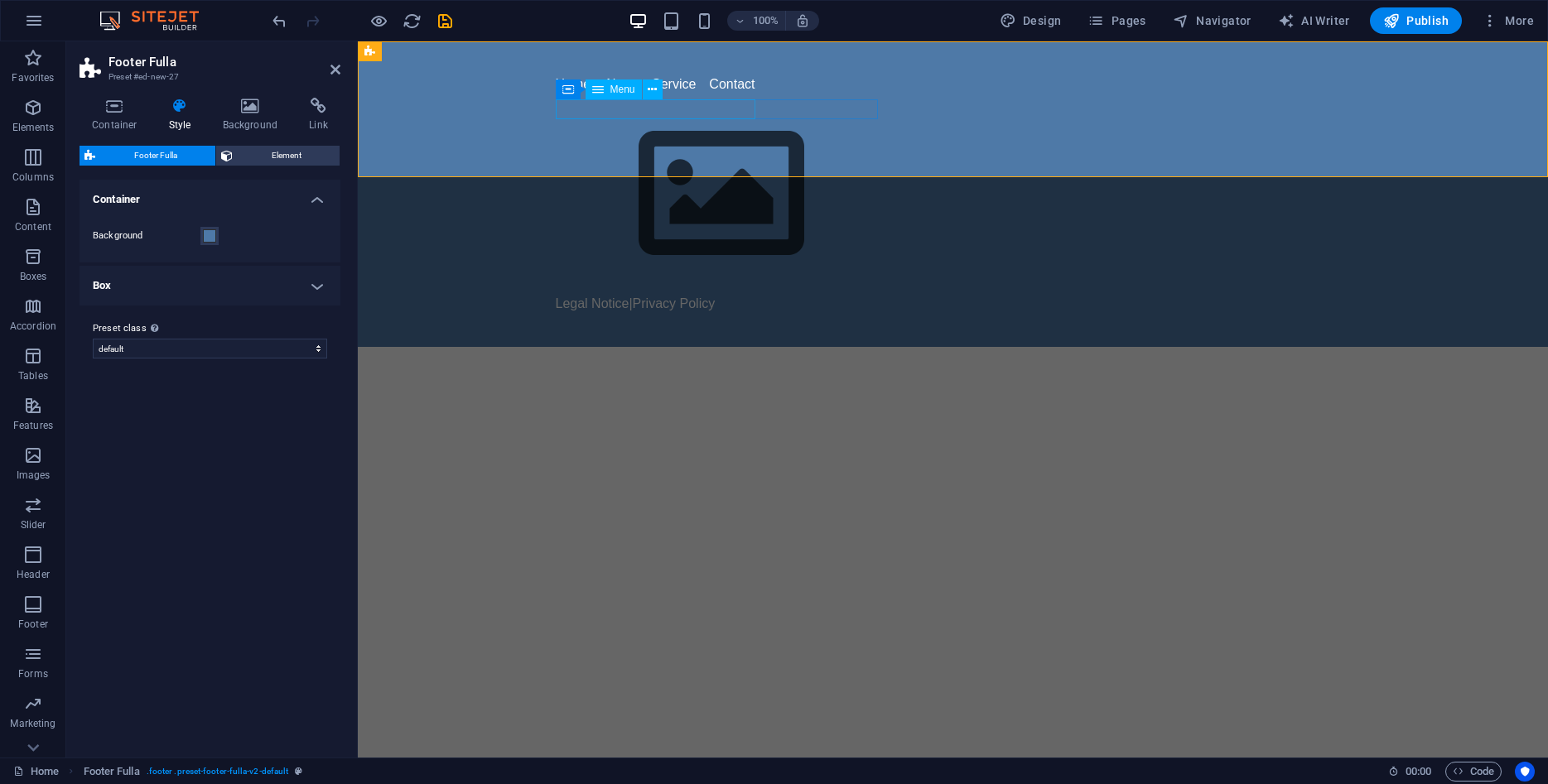
click at [710, 94] on nav "Home About Service Contact" at bounding box center [953, 84] width 795 height 20
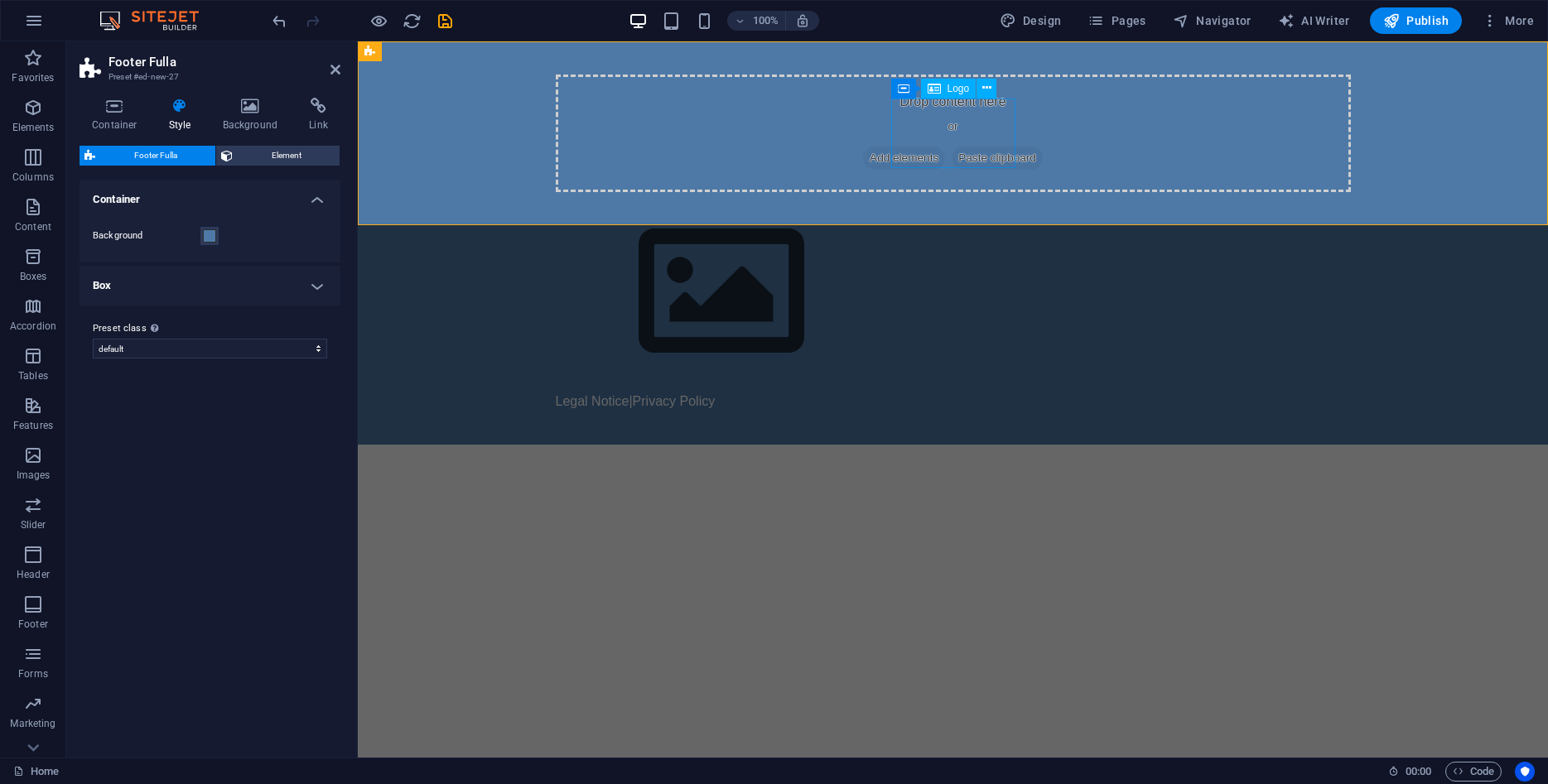
click at [948, 199] on div at bounding box center [953, 292] width 795 height 186
click at [1242, 109] on icon at bounding box center [1243, 114] width 9 height 18
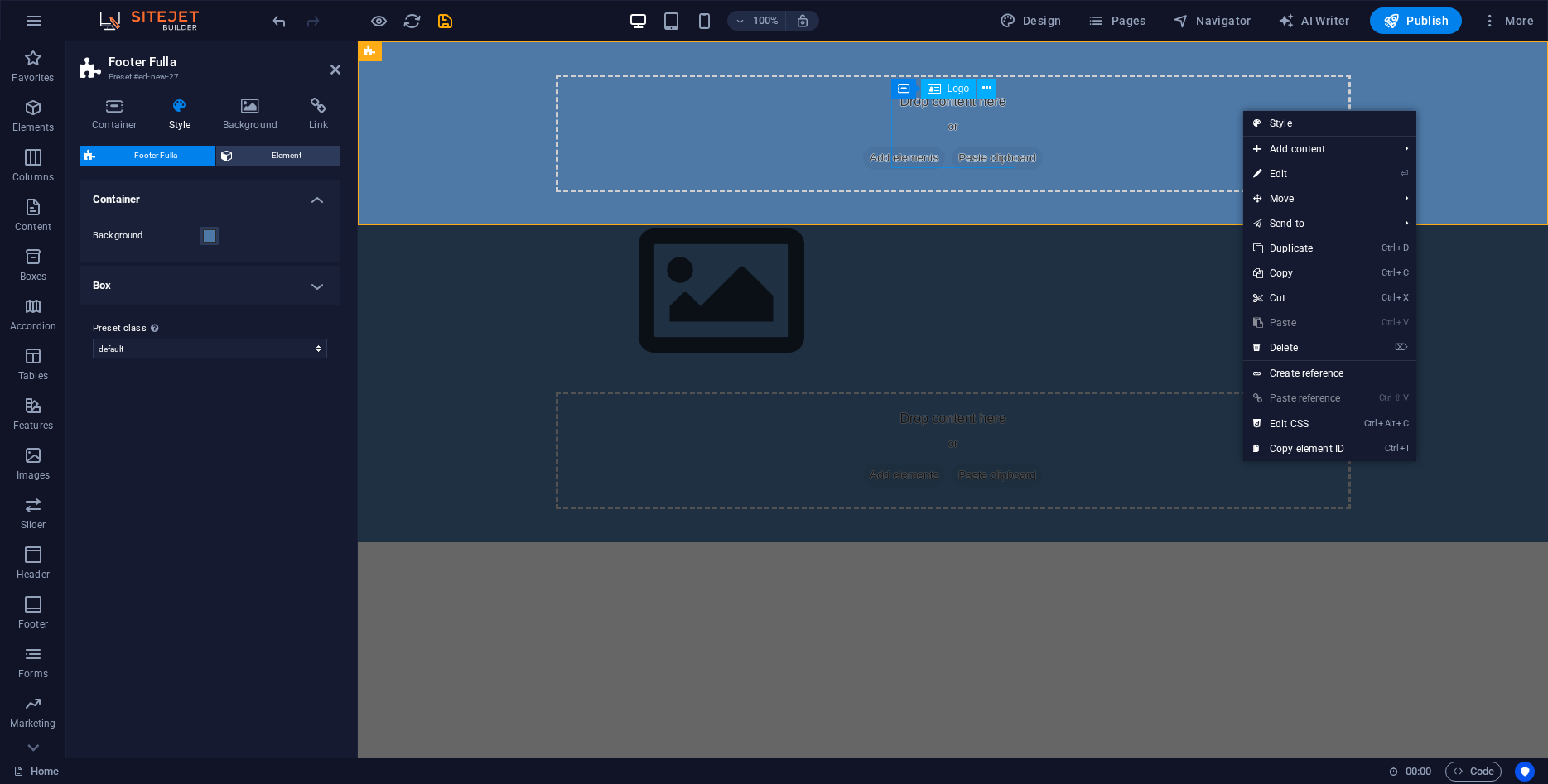
click at [990, 199] on div at bounding box center [953, 292] width 795 height 186
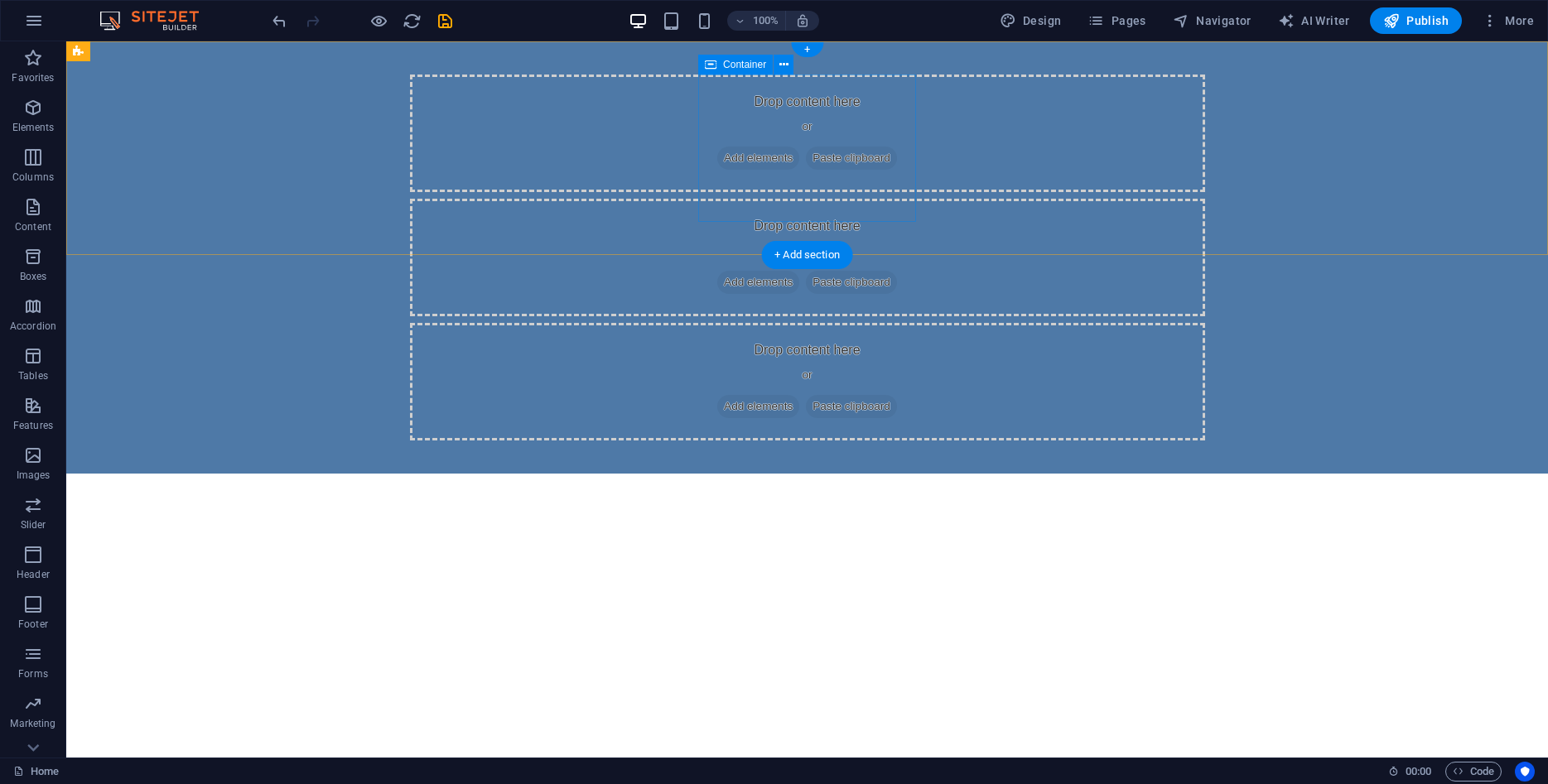
click at [806, 199] on div "Drop content here or Add elements Paste clipboard" at bounding box center [807, 257] width 795 height 117
click at [796, 199] on div "Drop content here or Add elements Paste clipboard" at bounding box center [807, 257] width 795 height 117
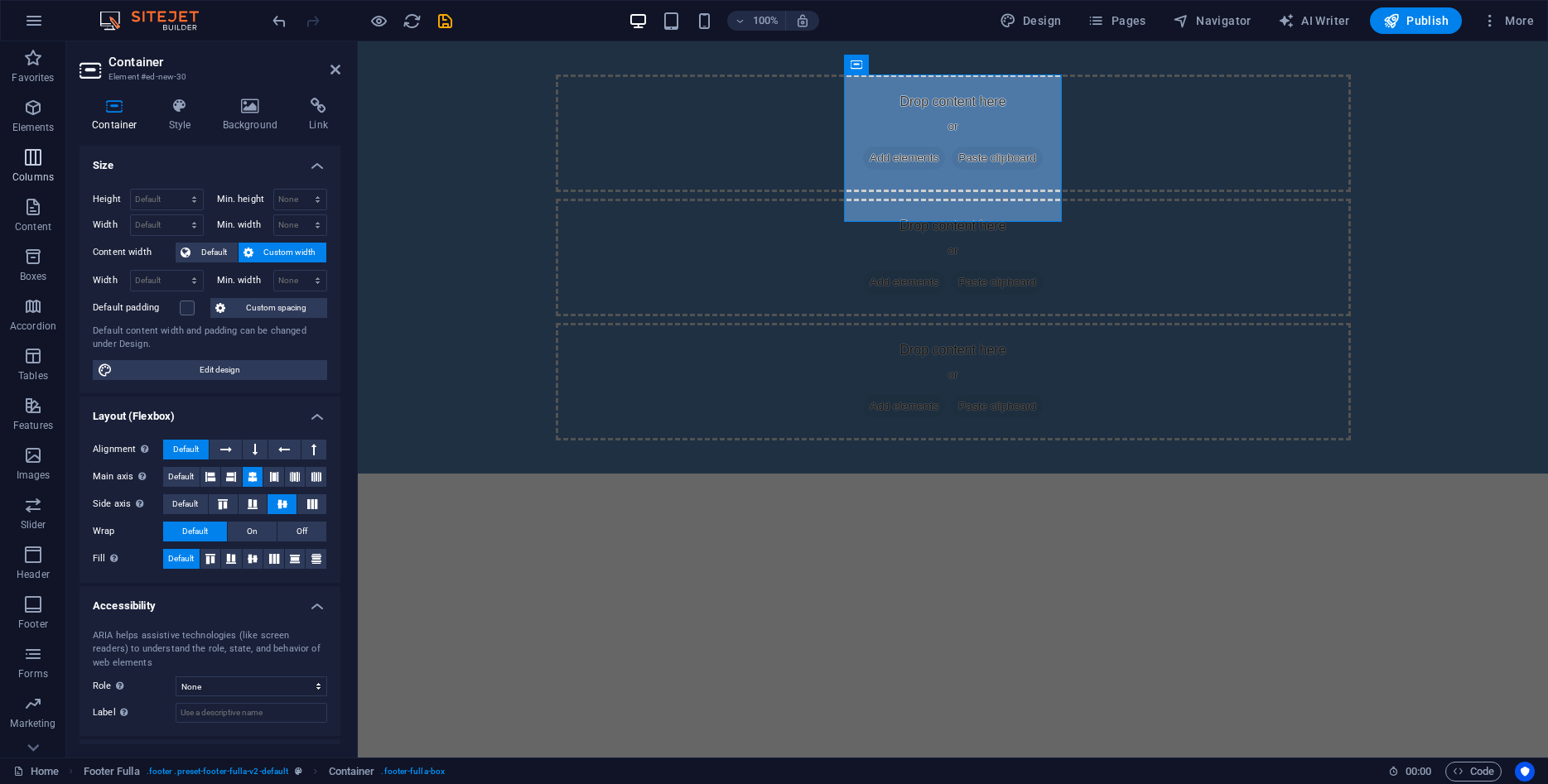
click at [34, 129] on p "Elements" at bounding box center [34, 127] width 43 height 13
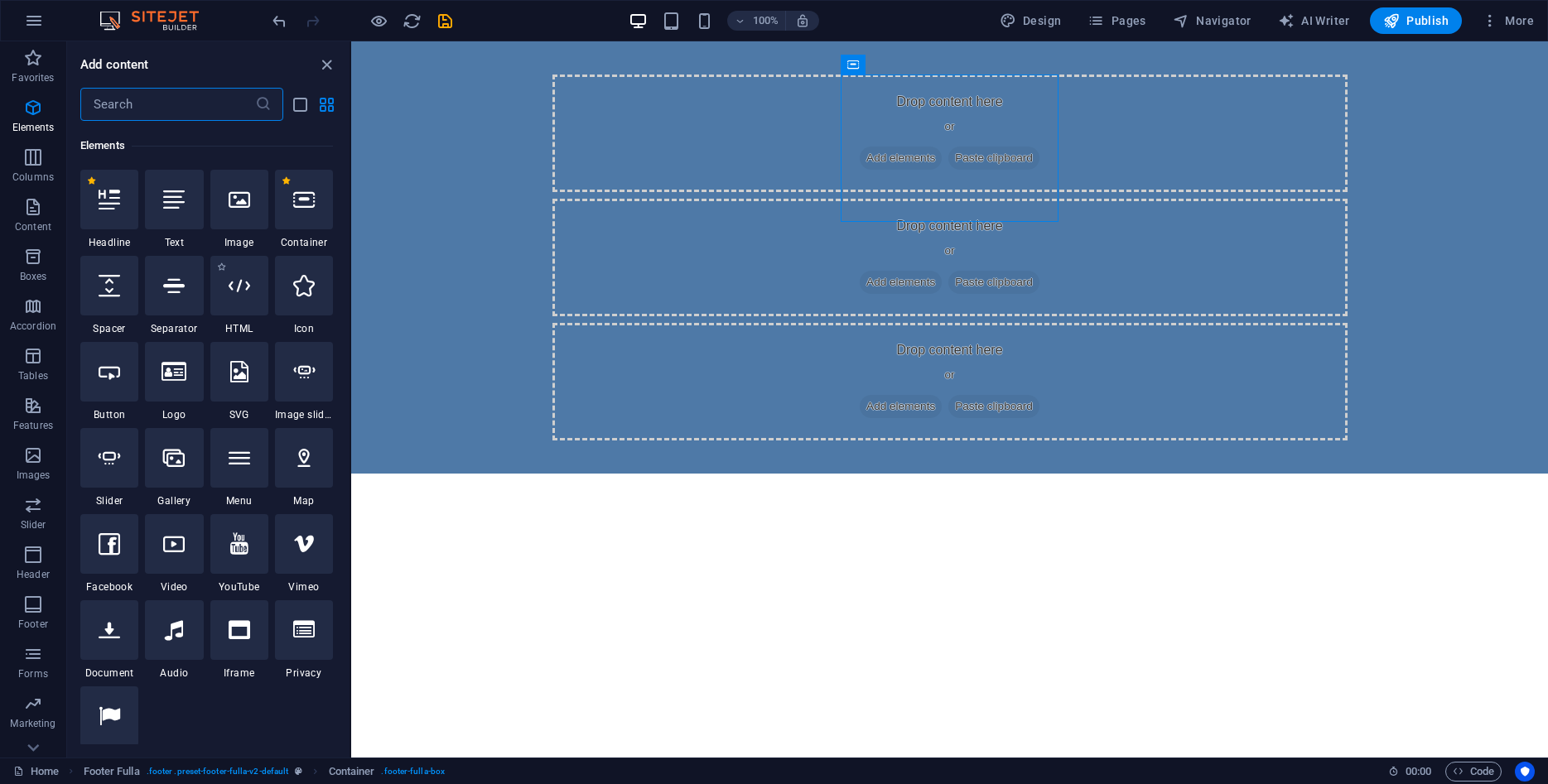
scroll to position [177, 0]
click at [112, 211] on div at bounding box center [108, 197] width 58 height 59
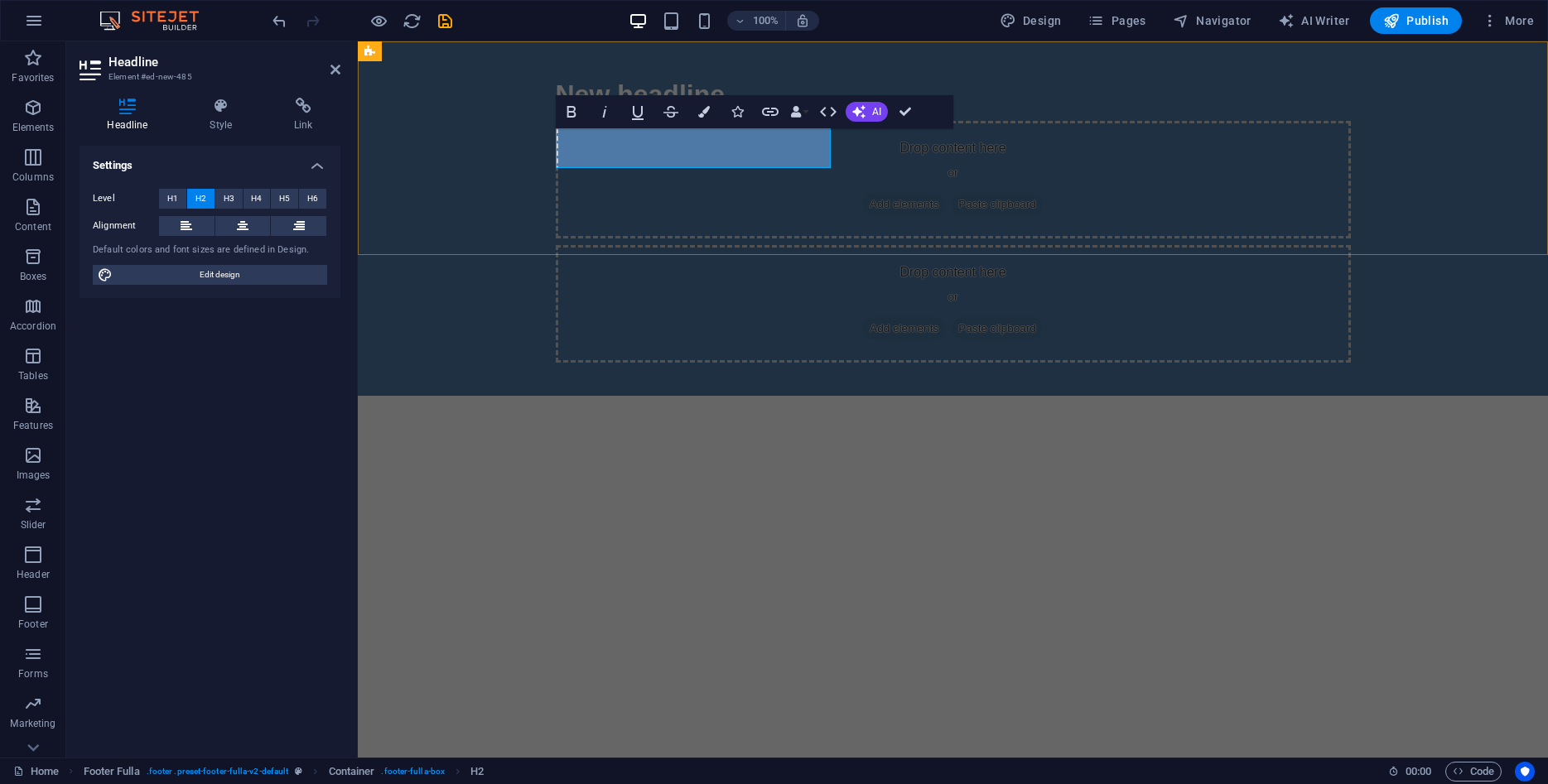
drag, startPoint x: 775, startPoint y: 153, endPoint x: 882, endPoint y: 231, distance: 132.4
click at [882, 115] on div "New headline" at bounding box center [953, 94] width 795 height 40
click at [1020, 211] on div "BIBLESRUS Drop content here or Add elements Paste clipboard Drop content here o…" at bounding box center [953, 218] width 1190 height 354
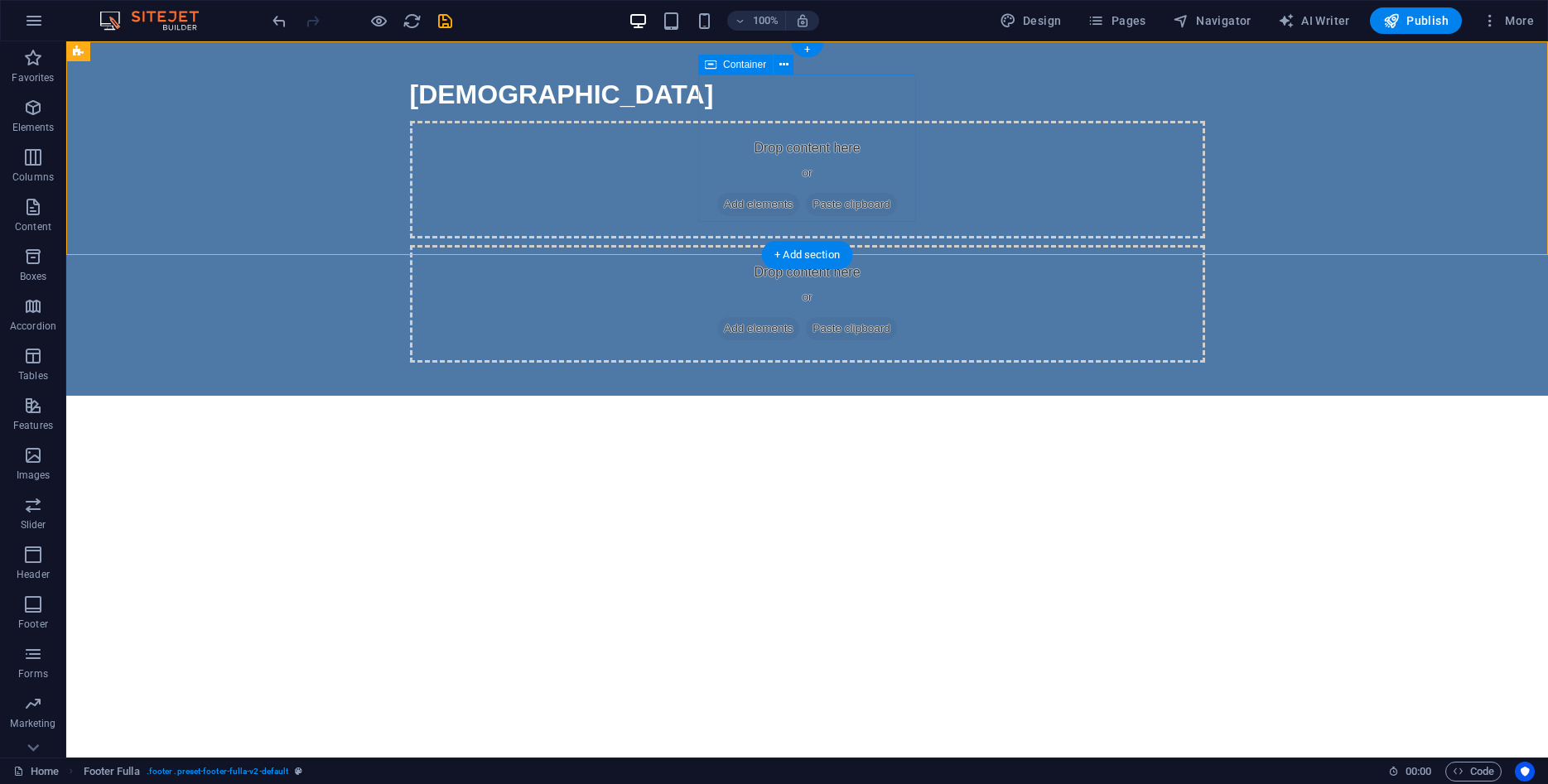
click at [768, 121] on div "Drop content here or Add elements Paste clipboard" at bounding box center [807, 179] width 795 height 117
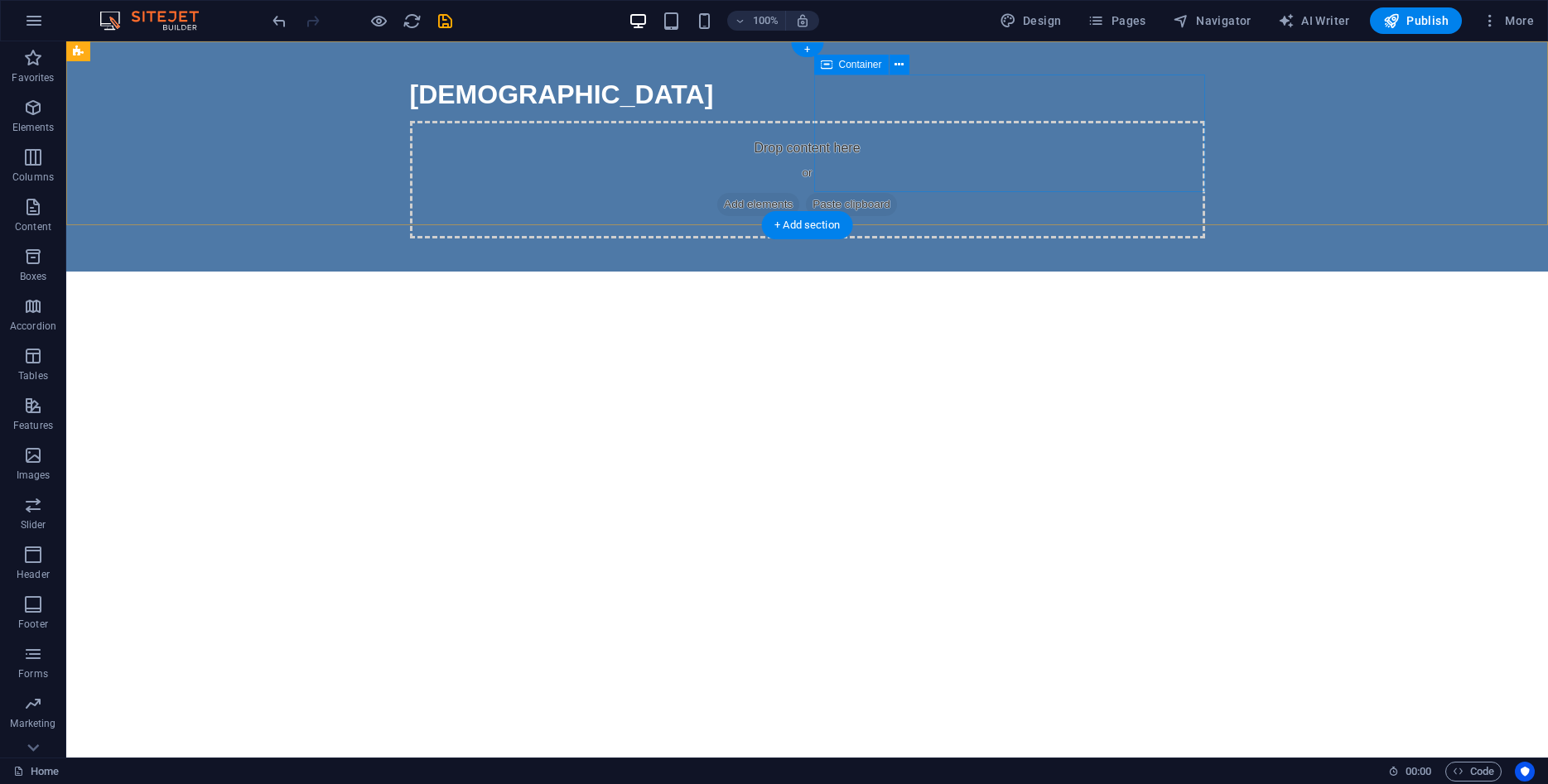
click at [869, 121] on div "Drop content here or Add elements Paste clipboard" at bounding box center [807, 179] width 795 height 117
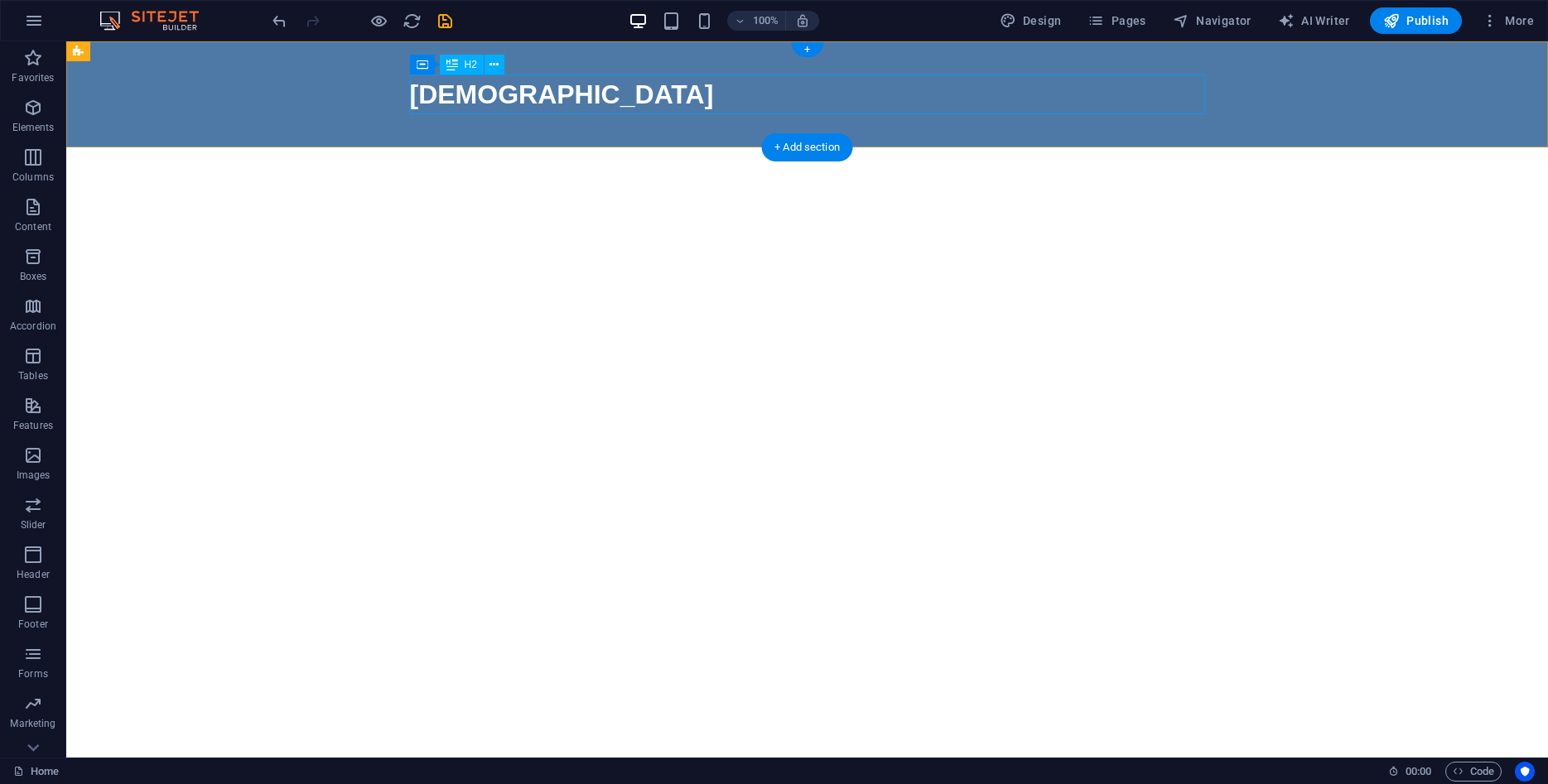
click at [643, 99] on div "BIBLESRUS" at bounding box center [807, 94] width 795 height 40
click at [482, 67] on div "H2" at bounding box center [461, 65] width 44 height 20
click at [461, 62] on div "H2" at bounding box center [461, 65] width 44 height 20
click at [499, 59] on button at bounding box center [494, 65] width 20 height 20
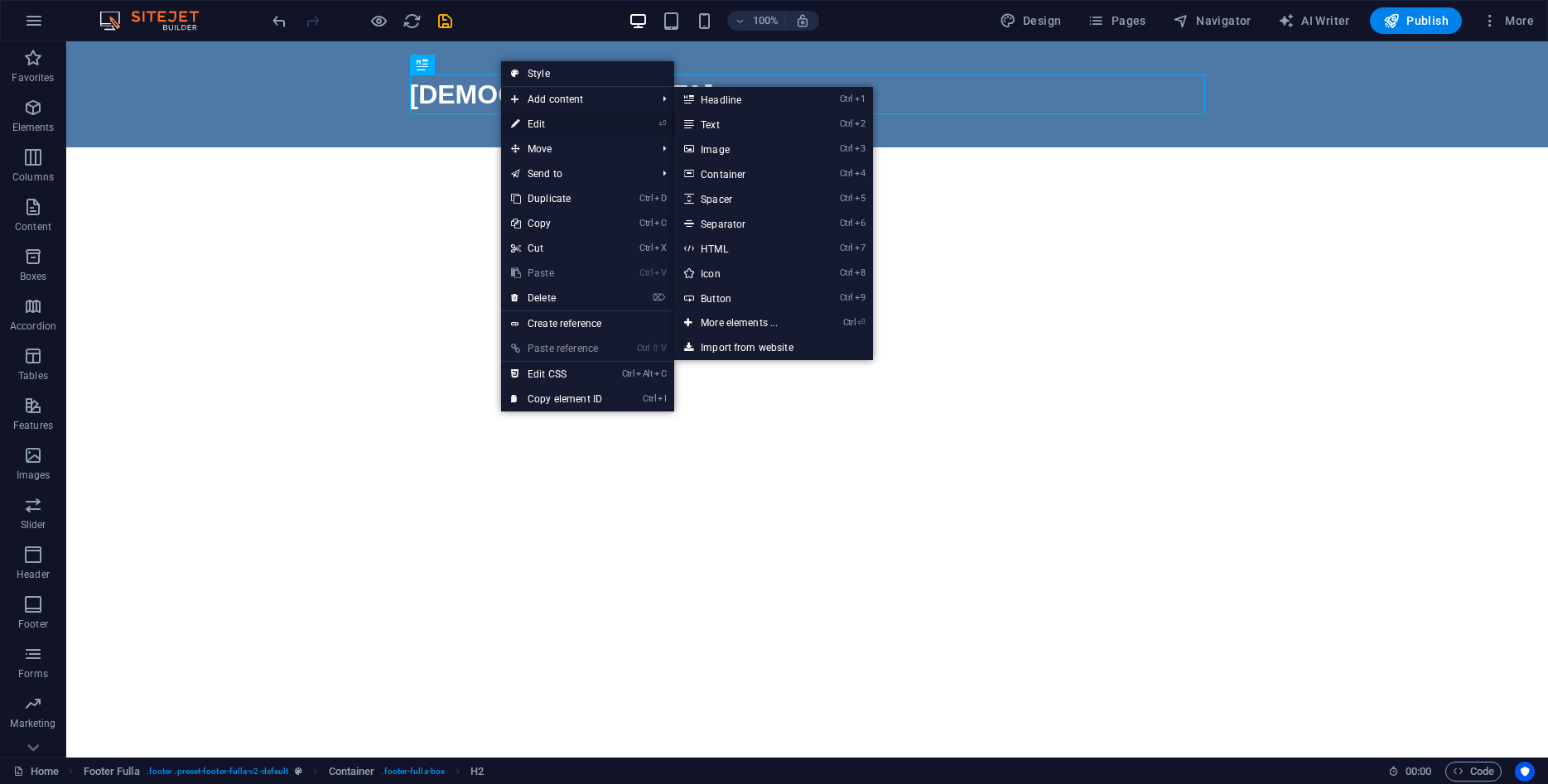
click at [543, 124] on link "⏎ Edit" at bounding box center [556, 124] width 111 height 25
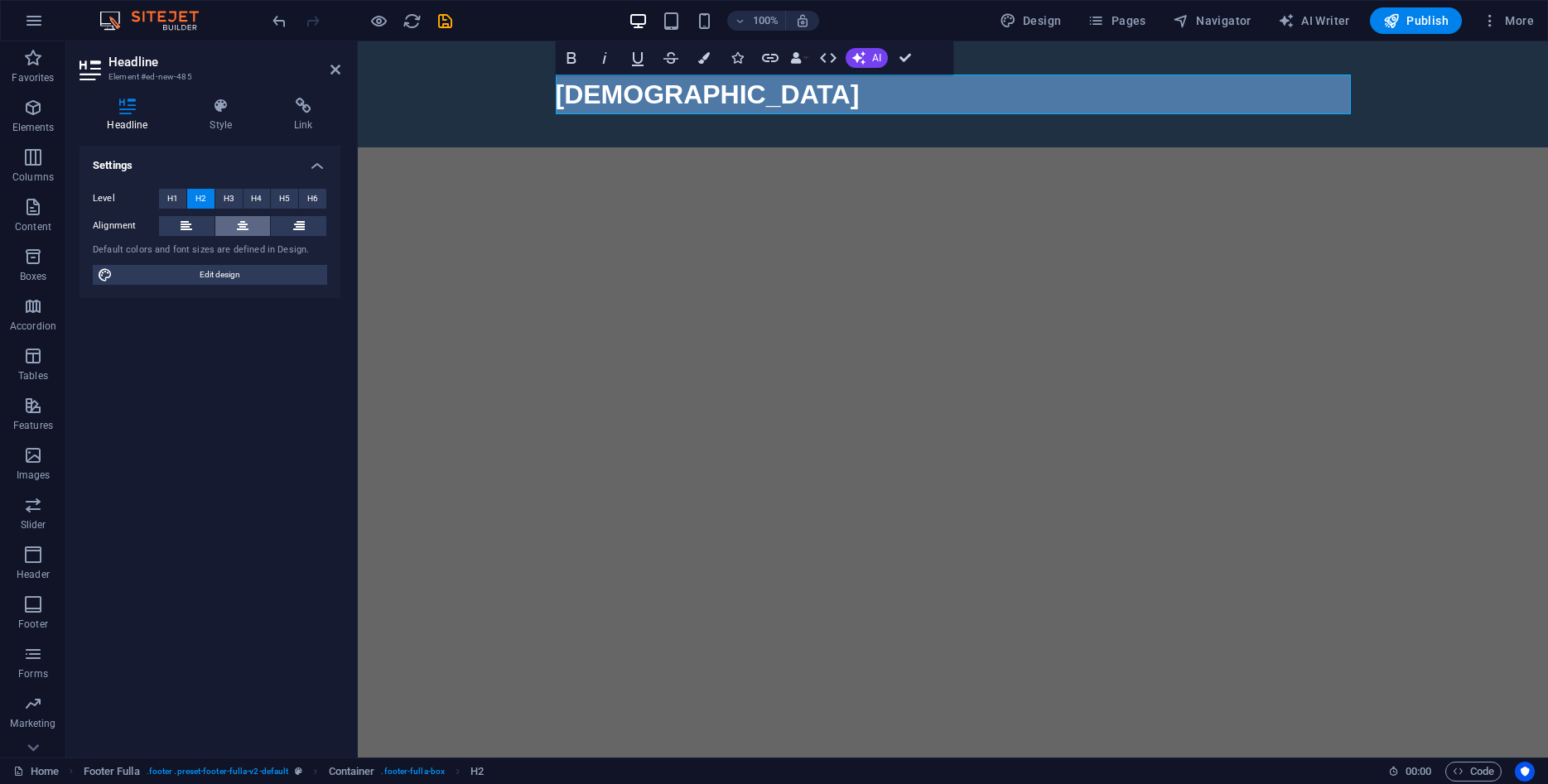
click at [242, 223] on icon at bounding box center [242, 226] width 12 height 20
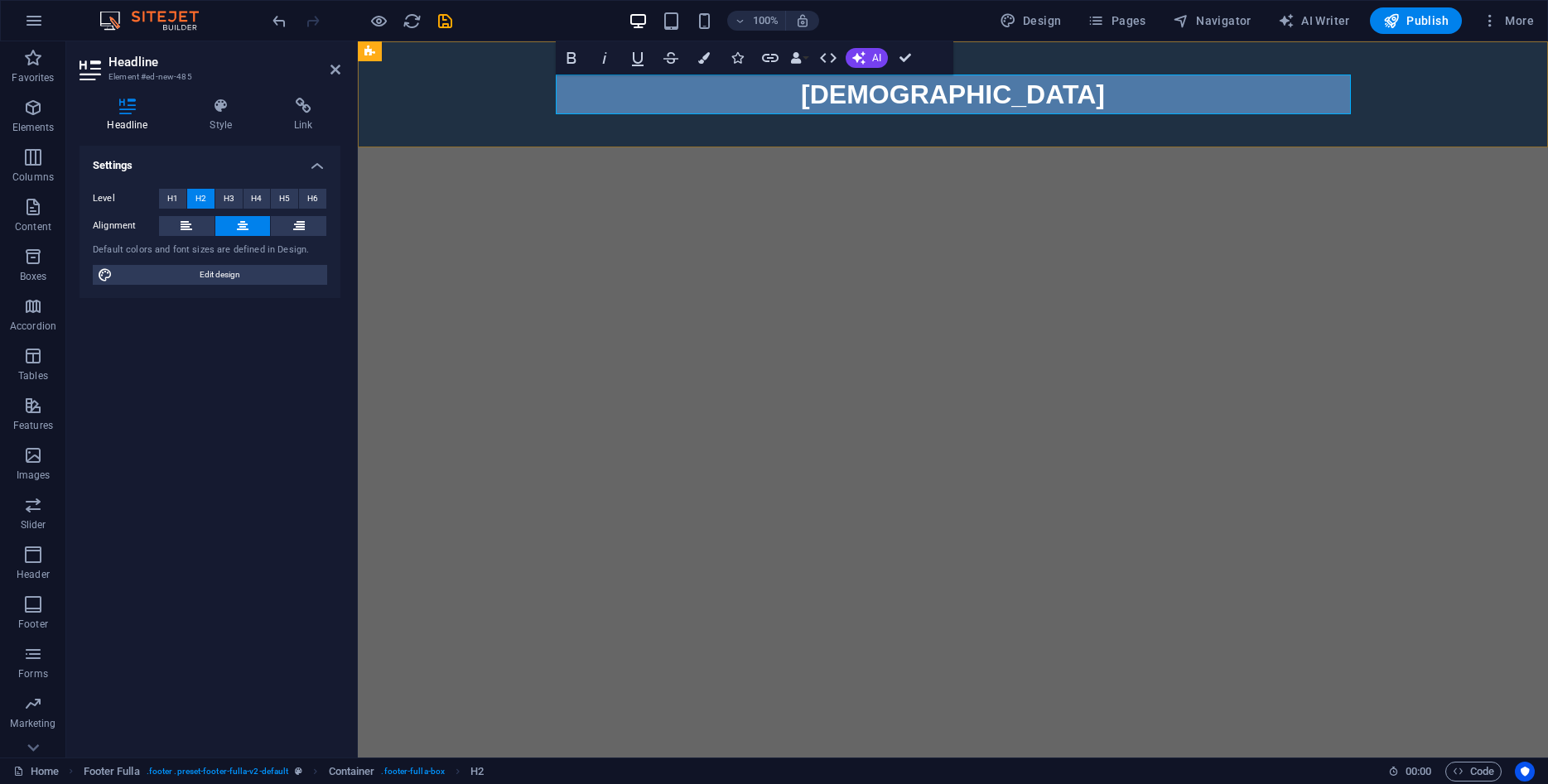
click at [1097, 96] on h2 "BIBLESRUS" at bounding box center [953, 94] width 795 height 40
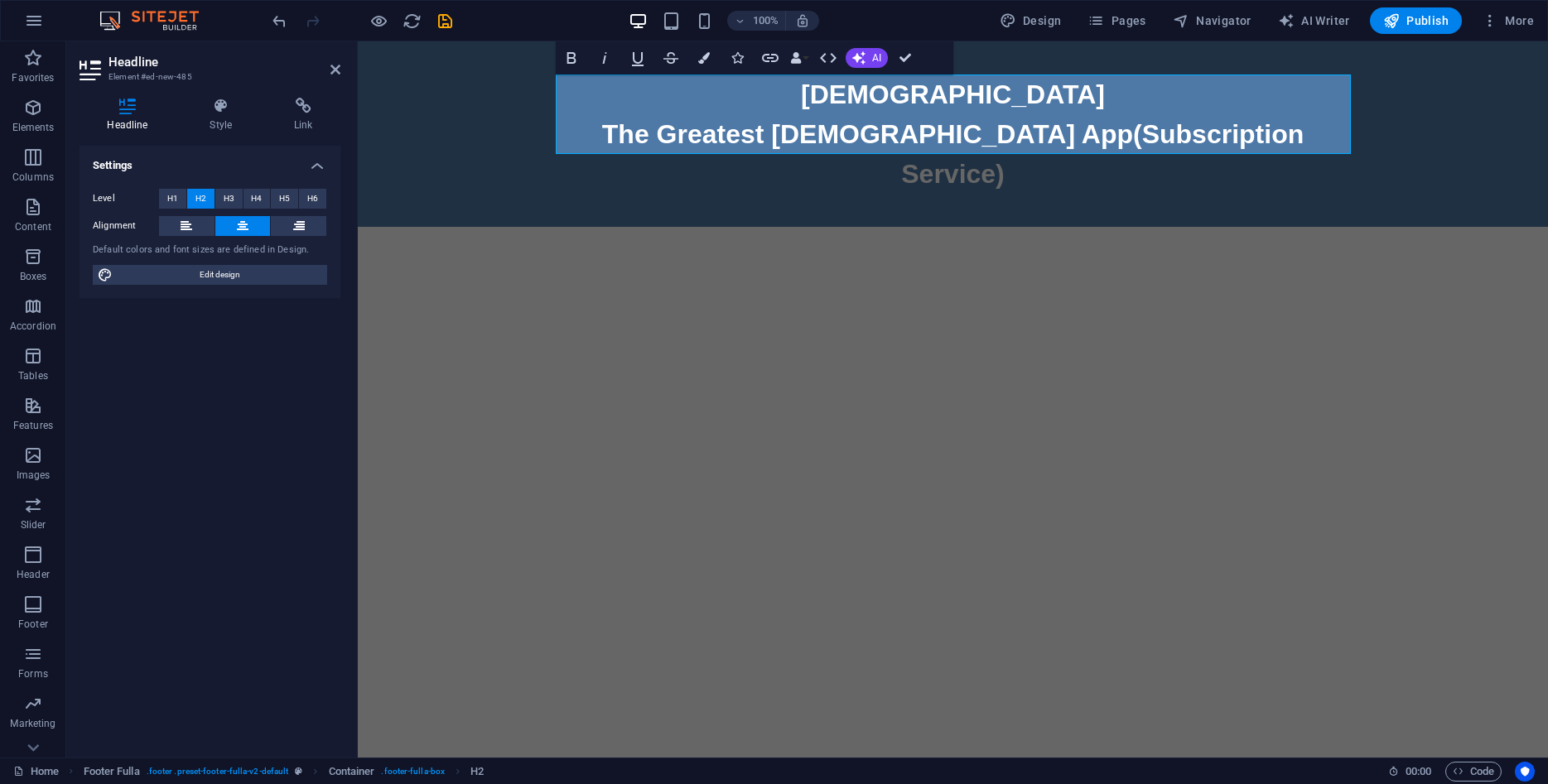
click at [1060, 226] on html "Skip to main content BIBLESRUS ‌The Greatest Bible App(Subscription Service)" at bounding box center [953, 134] width 1190 height 186
click at [743, 226] on html "Skip to main content BIBLESRUS ‌The Greatest Bible App(Subscription Service)" at bounding box center [953, 134] width 1190 height 186
click at [505, 148] on div "BIBLESRUS ‌The Greatest Bible App(Subscription Service)" at bounding box center [953, 134] width 1190 height 186
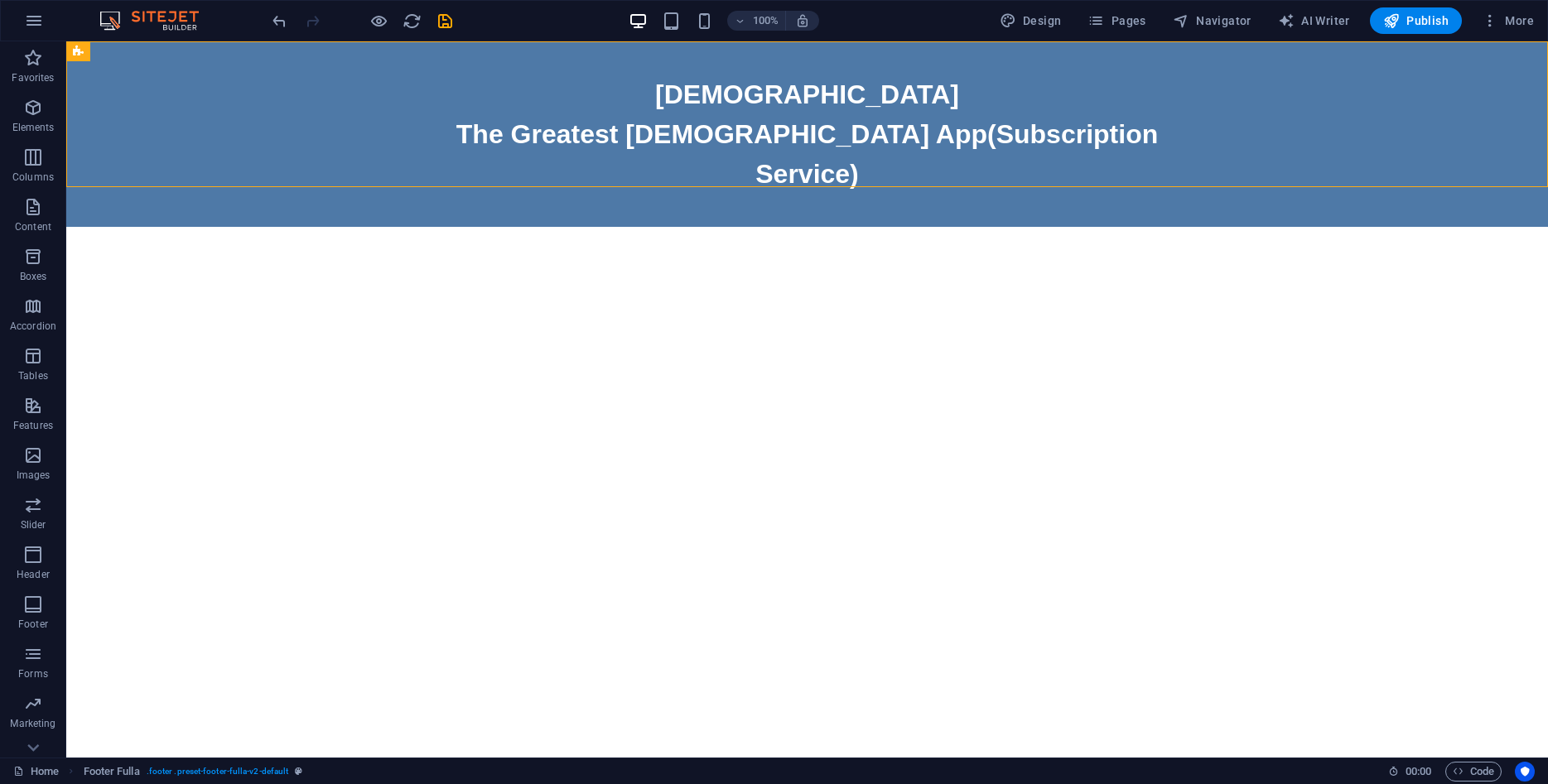
click at [623, 226] on html "Skip to main content BIBLESRUS The Greatest Bible App(Subscription Service)" at bounding box center [807, 134] width 1481 height 186
click at [414, 226] on html "Skip to main content BIBLESRUS The Greatest Bible App(Subscription Service)" at bounding box center [807, 134] width 1481 height 186
click at [39, 20] on icon "button" at bounding box center [34, 20] width 20 height 20
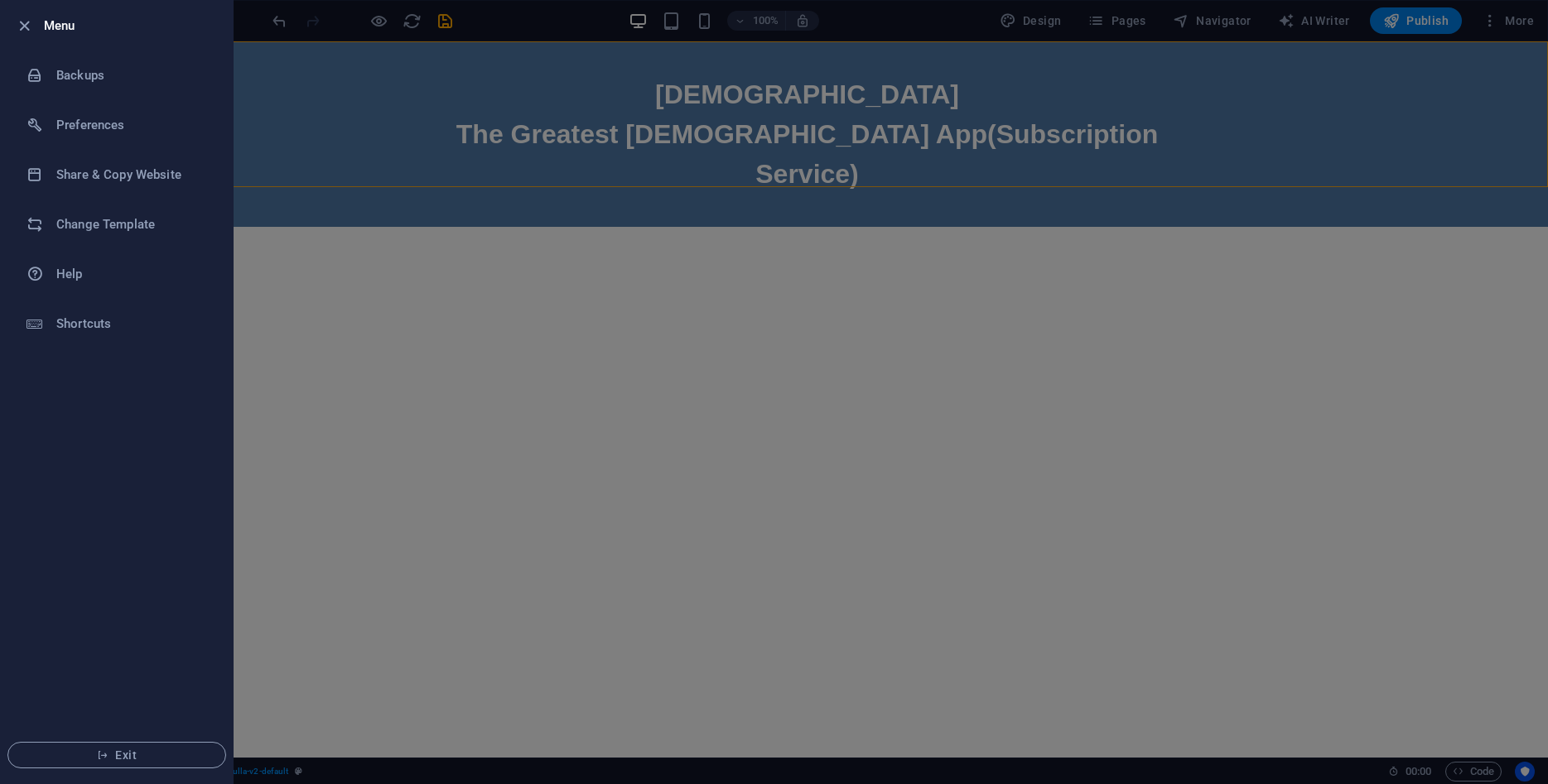
click at [364, 191] on div at bounding box center [774, 392] width 1548 height 784
